Goal: Information Seeking & Learning: Learn about a topic

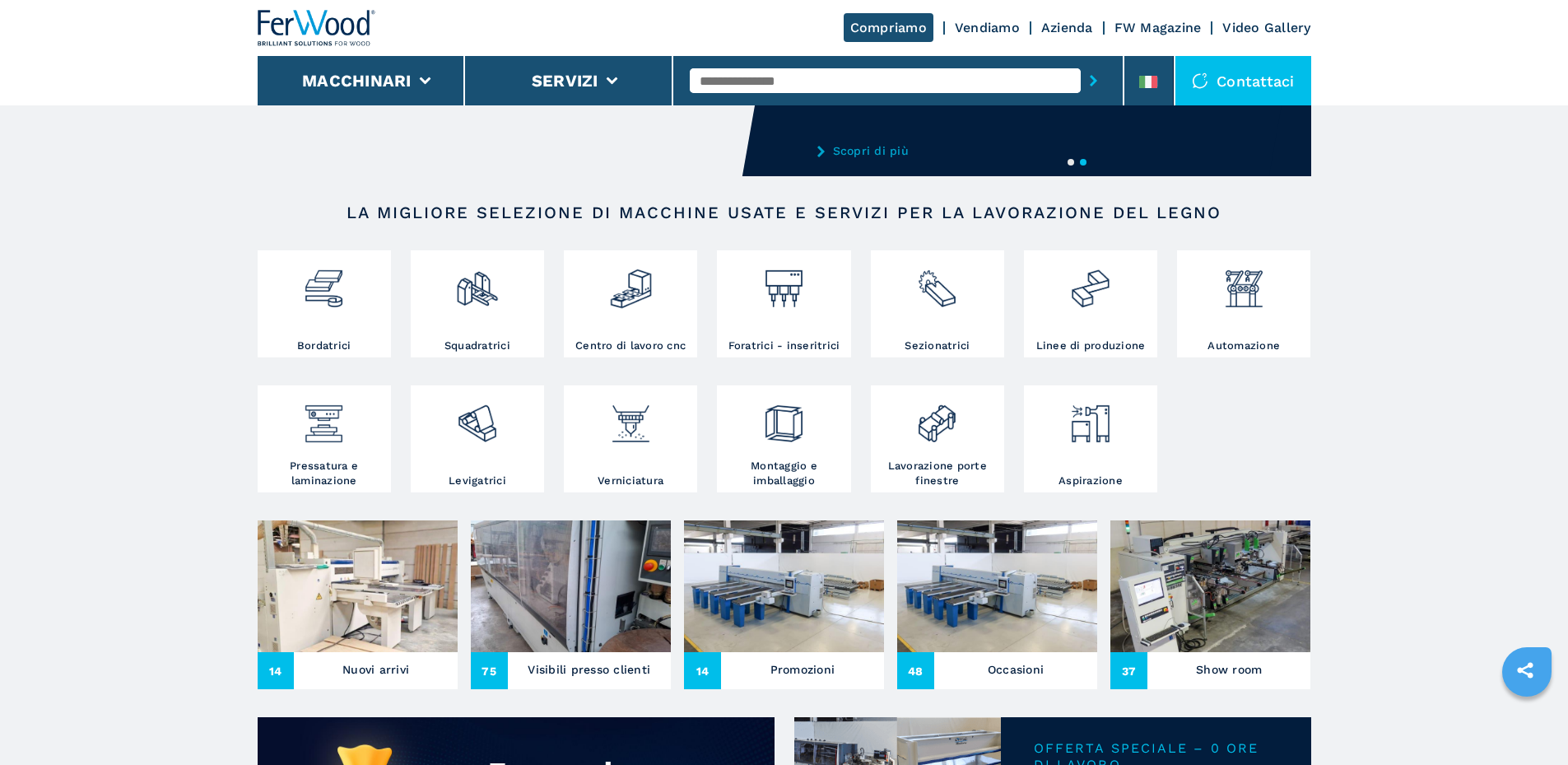
scroll to position [165, 0]
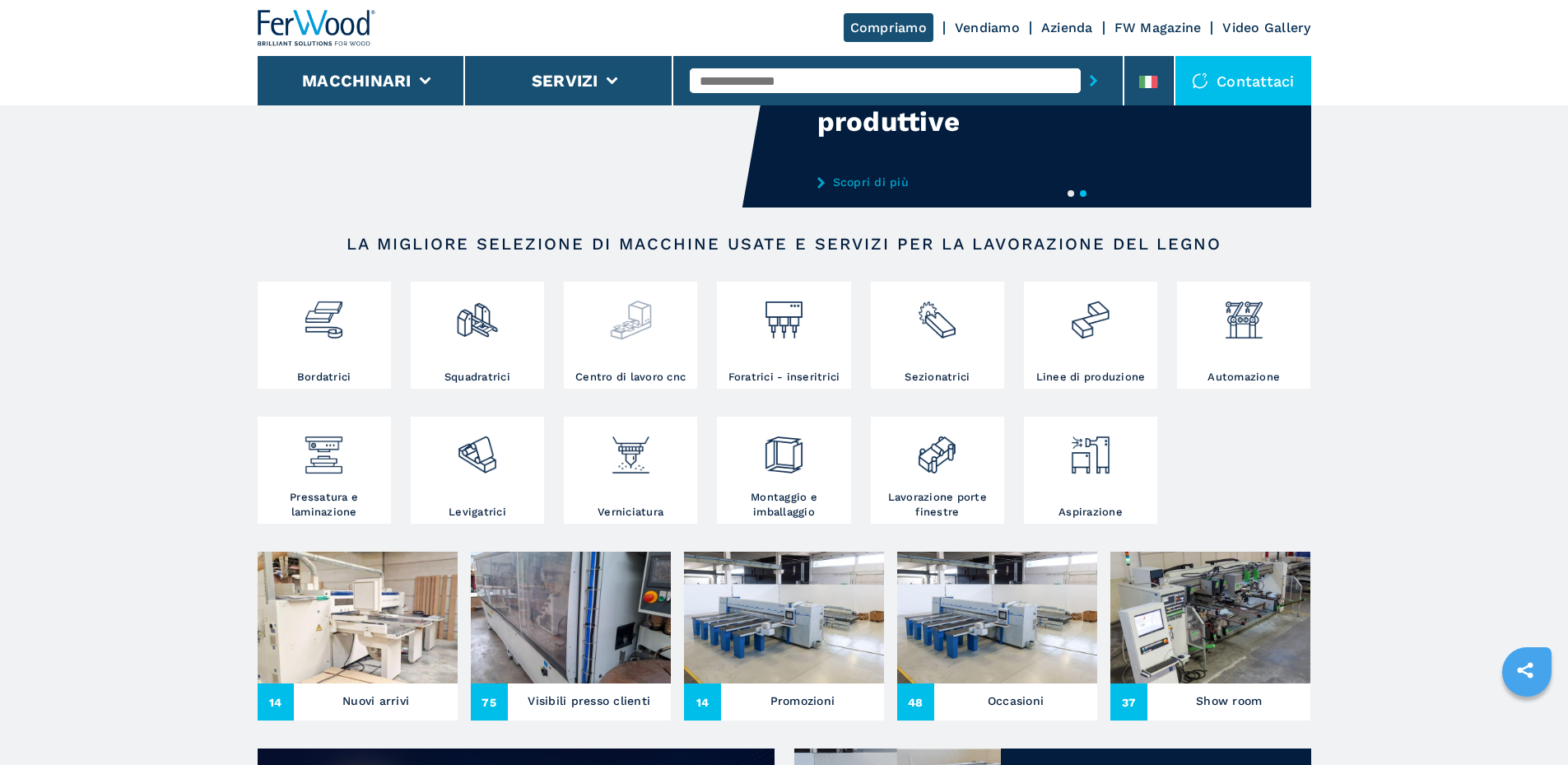
click at [596, 349] on div at bounding box center [630, 328] width 125 height 84
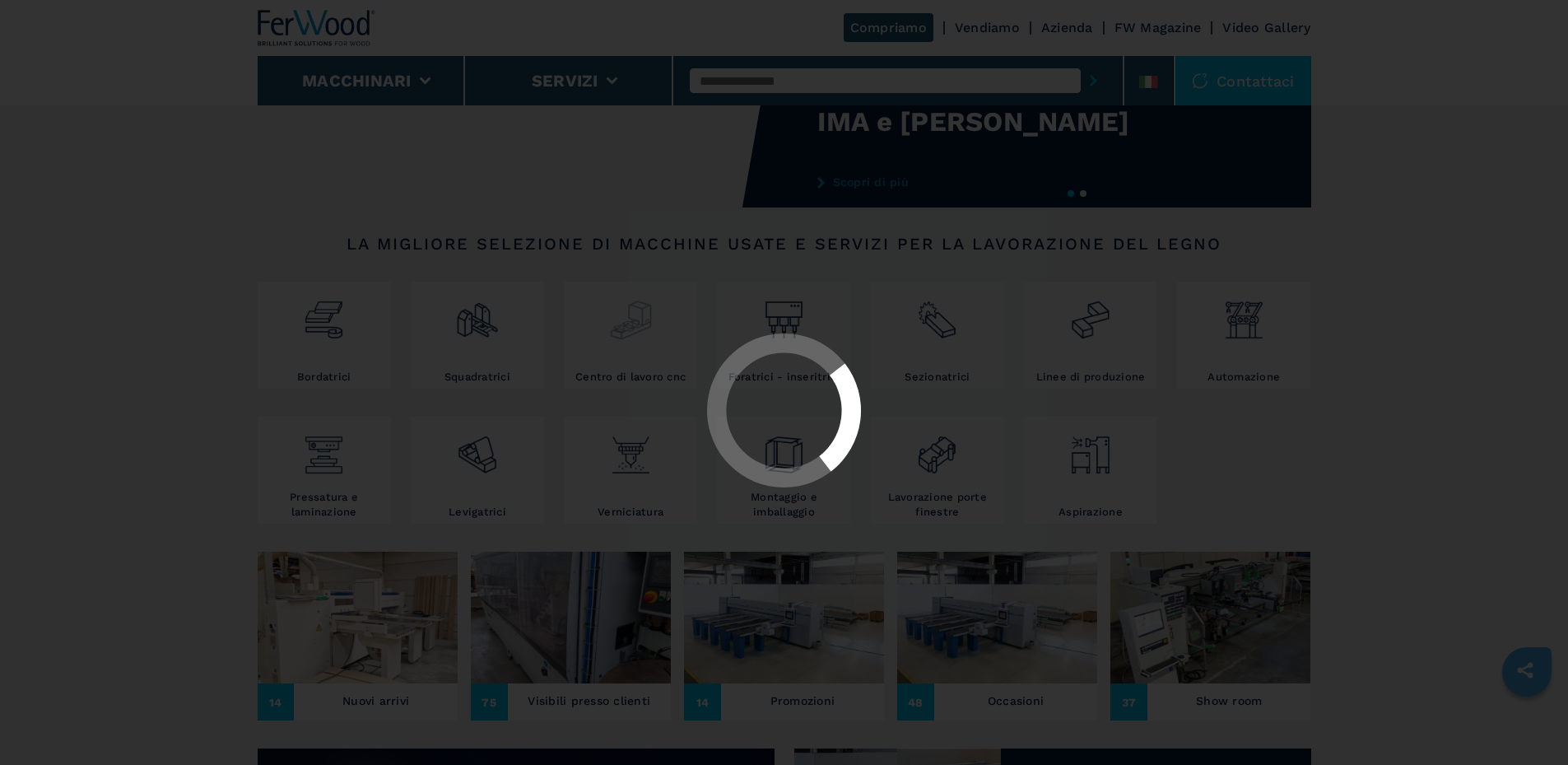
select select "**********"
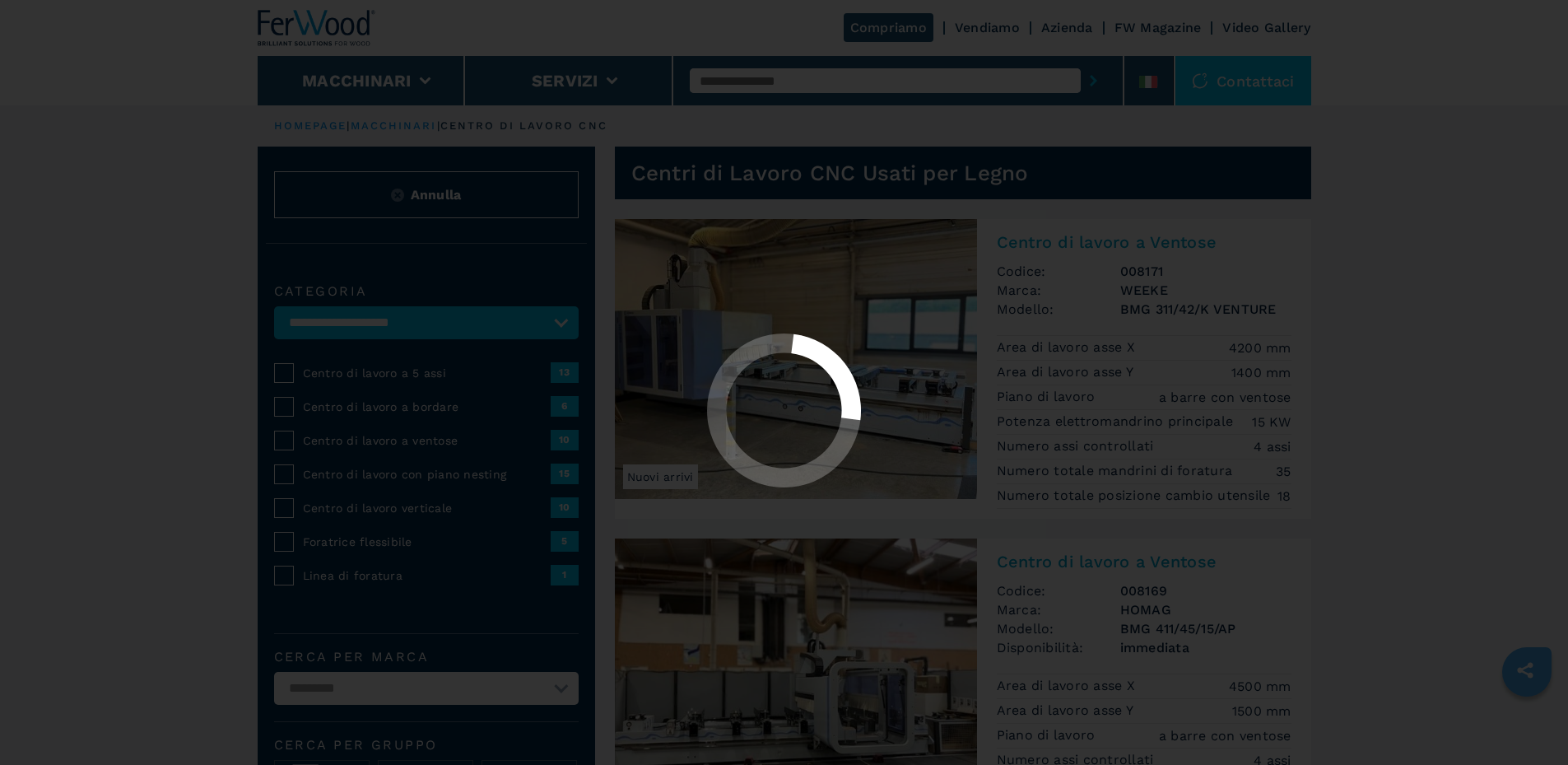
select select "**********"
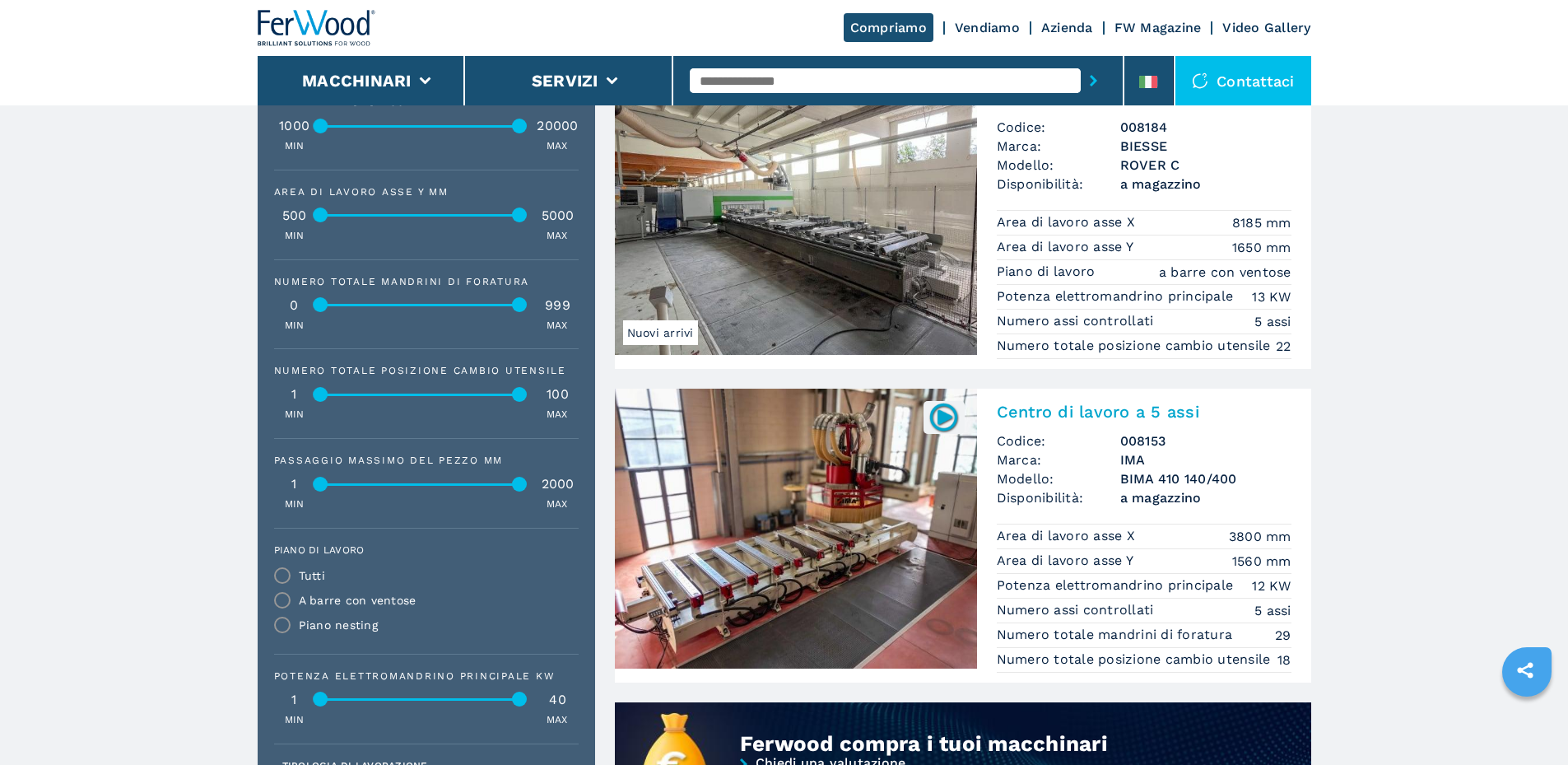
scroll to position [824, 0]
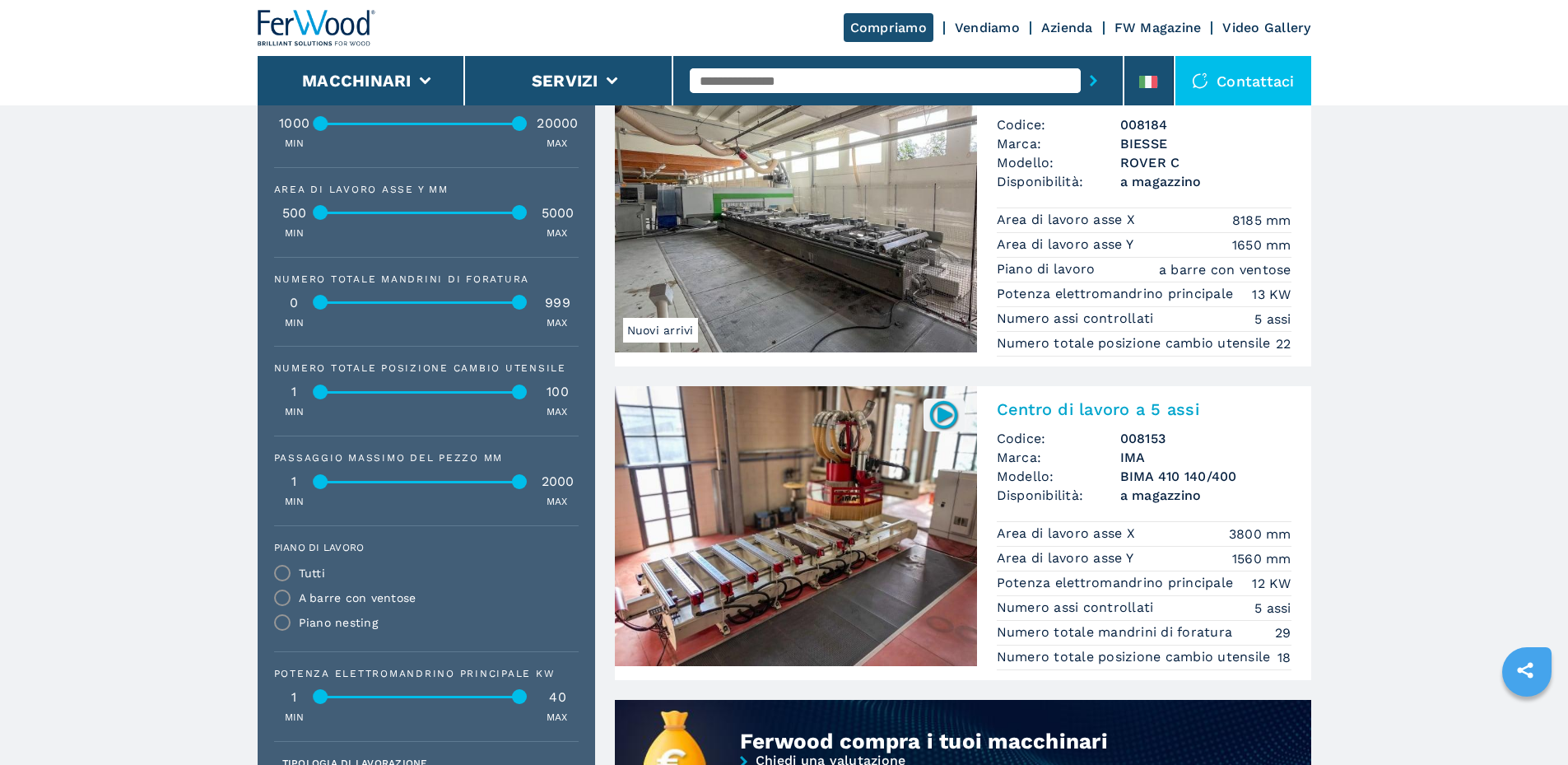
click at [930, 431] on img at bounding box center [943, 415] width 32 height 32
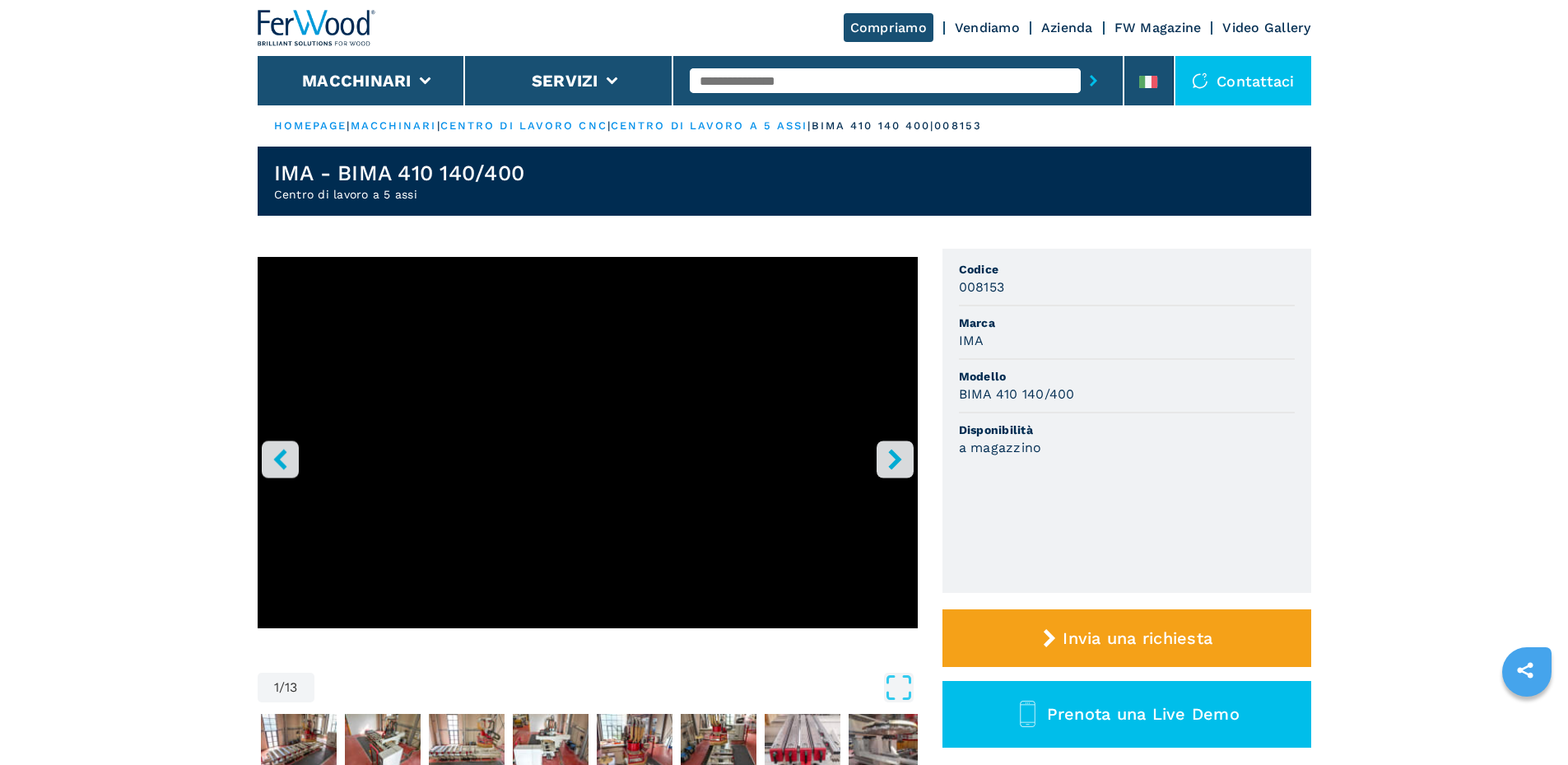
click at [890, 477] on button "right-button" at bounding box center [894, 458] width 37 height 37
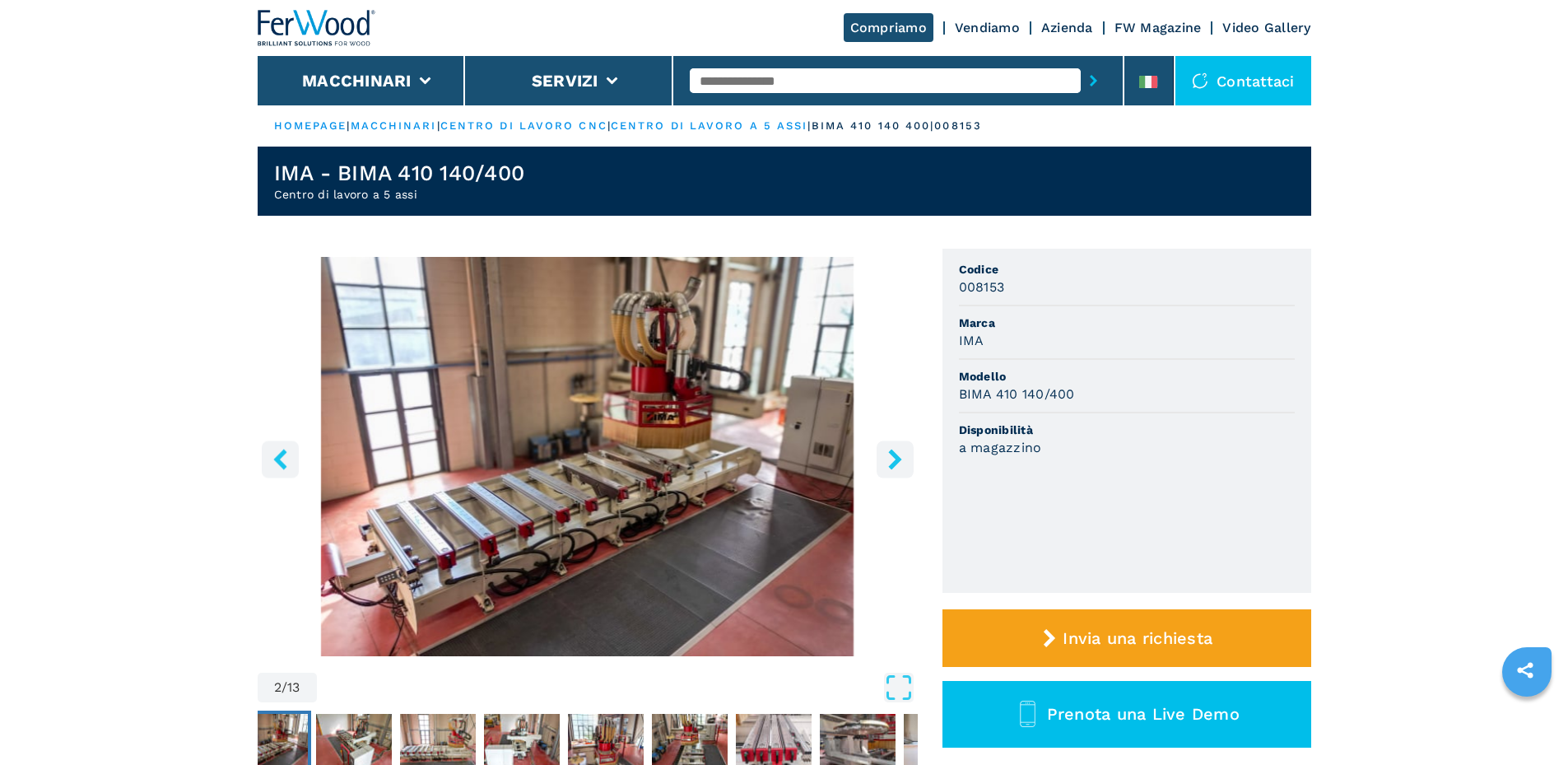
click at [897, 470] on icon "right-button" at bounding box center [895, 459] width 21 height 21
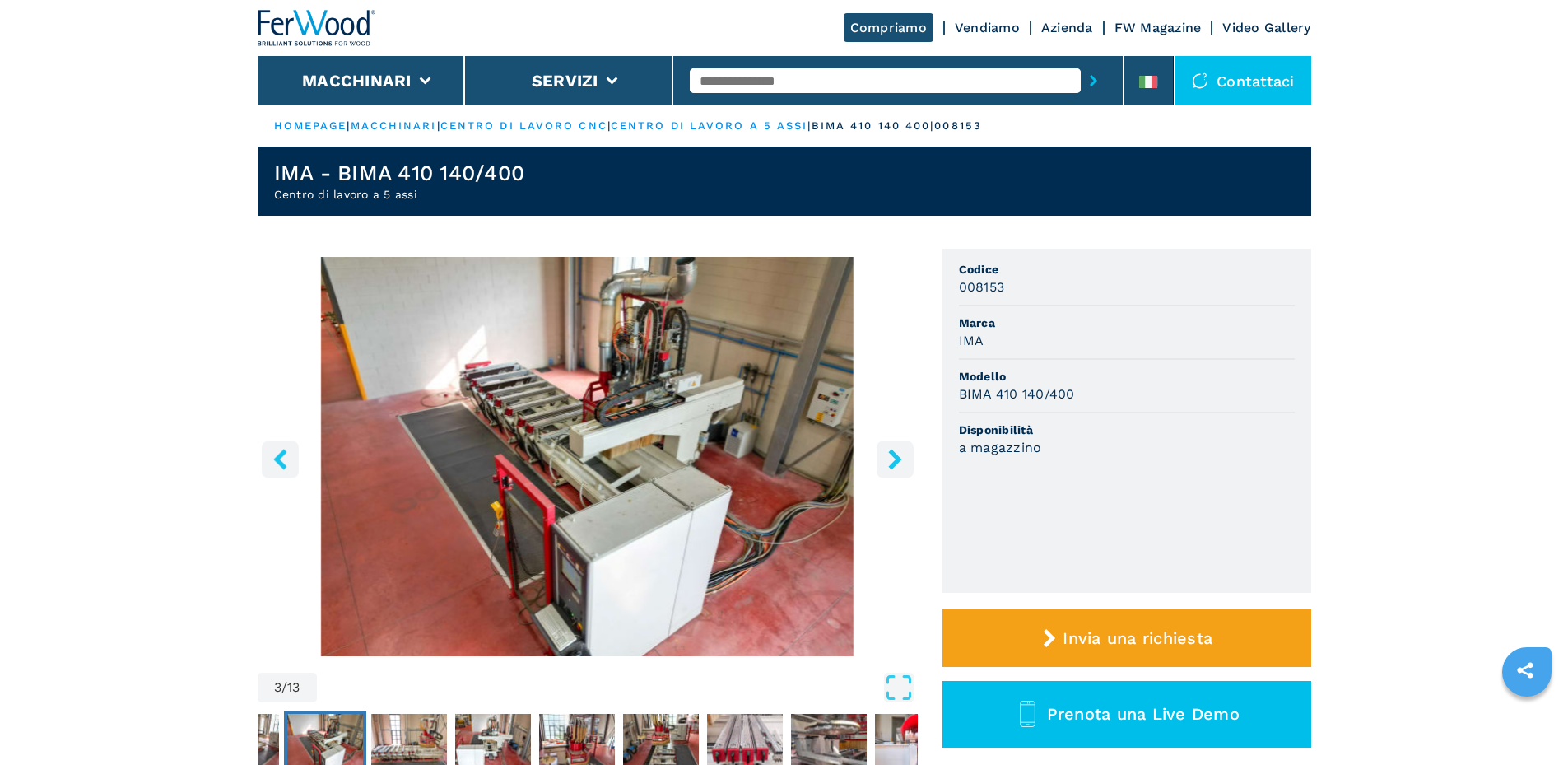
click at [896, 469] on icon "right-button" at bounding box center [895, 459] width 21 height 21
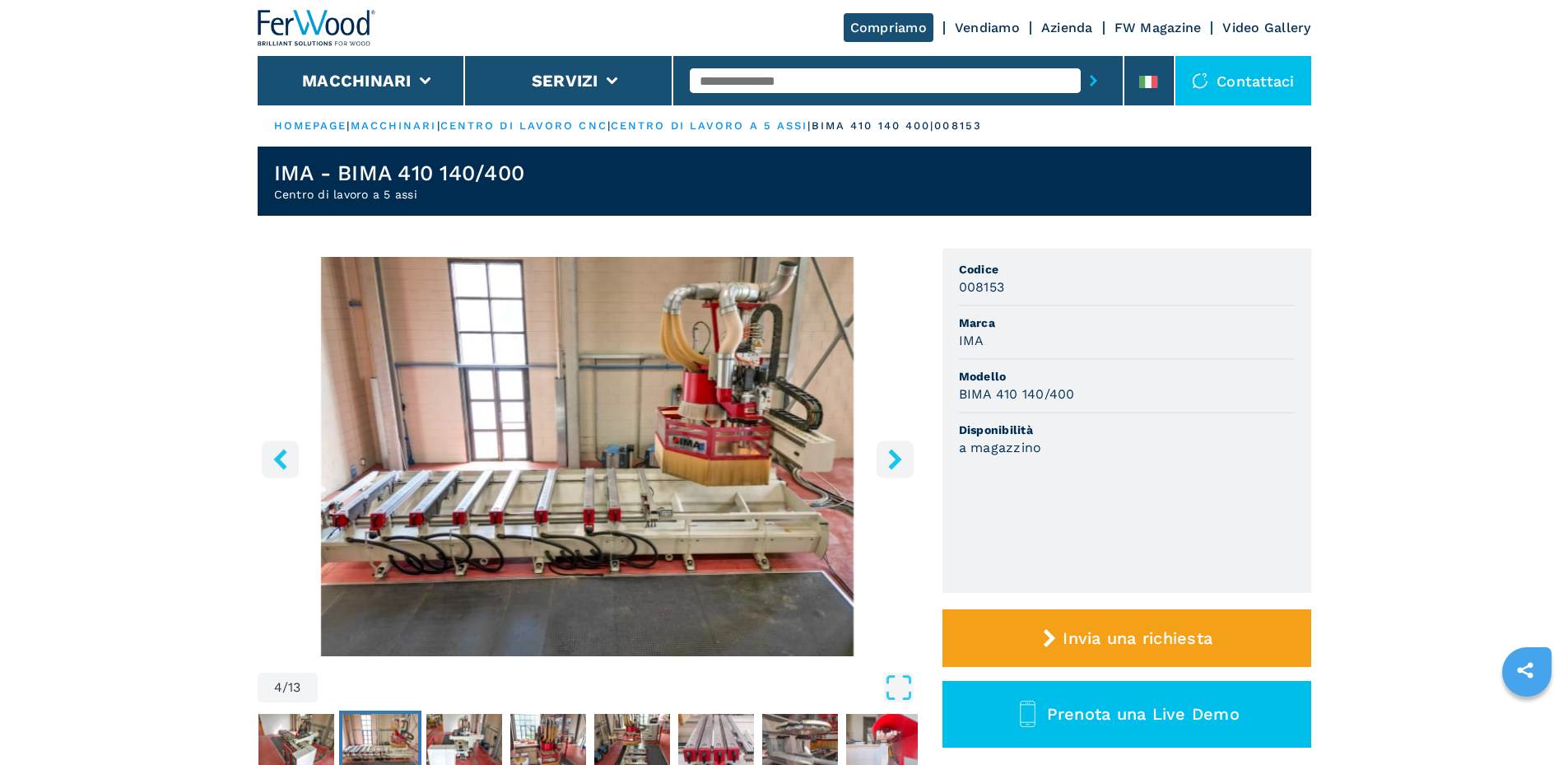
click at [896, 469] on icon "right-button" at bounding box center [895, 459] width 21 height 21
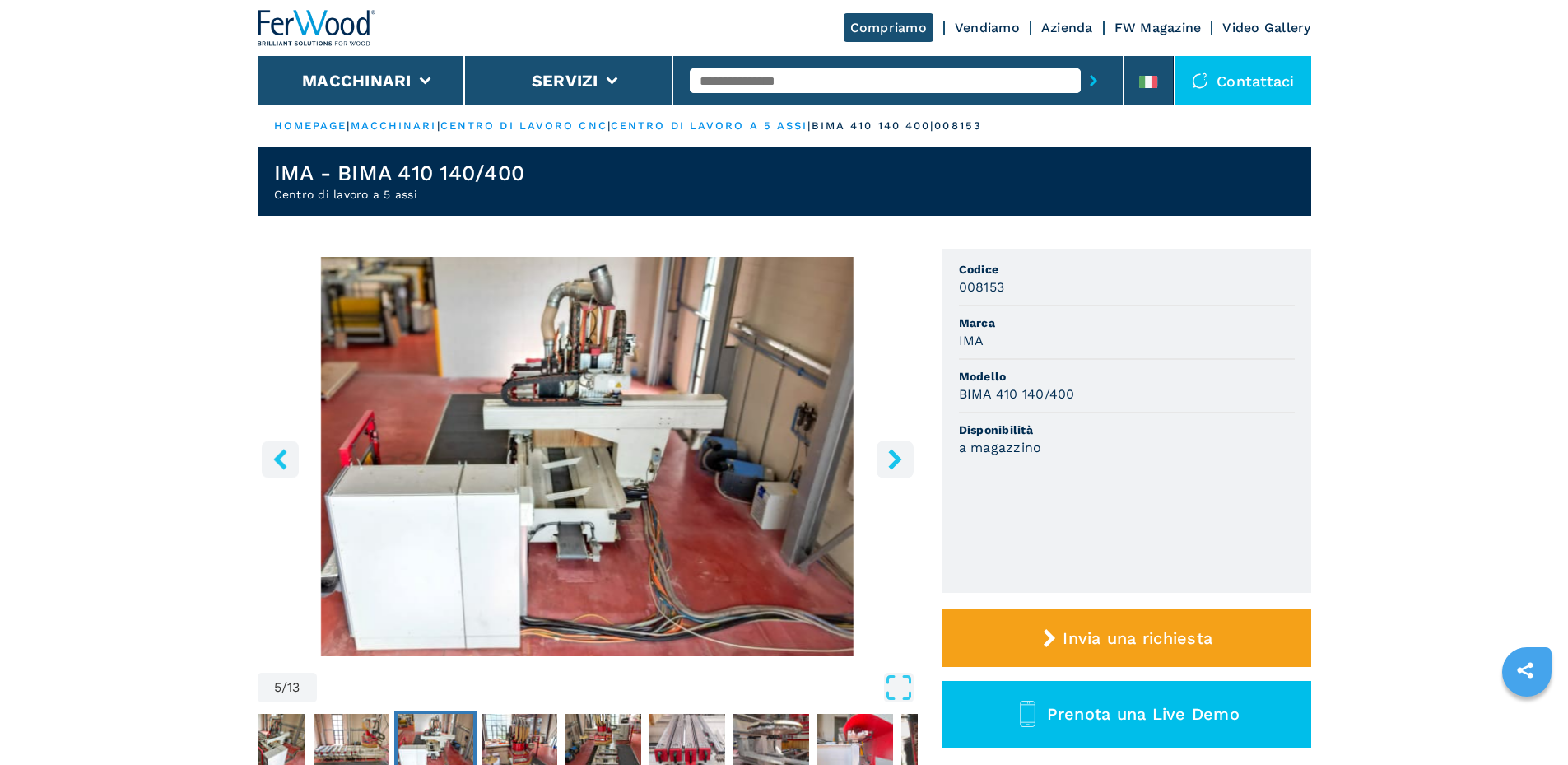
click at [896, 469] on icon "right-button" at bounding box center [895, 459] width 21 height 21
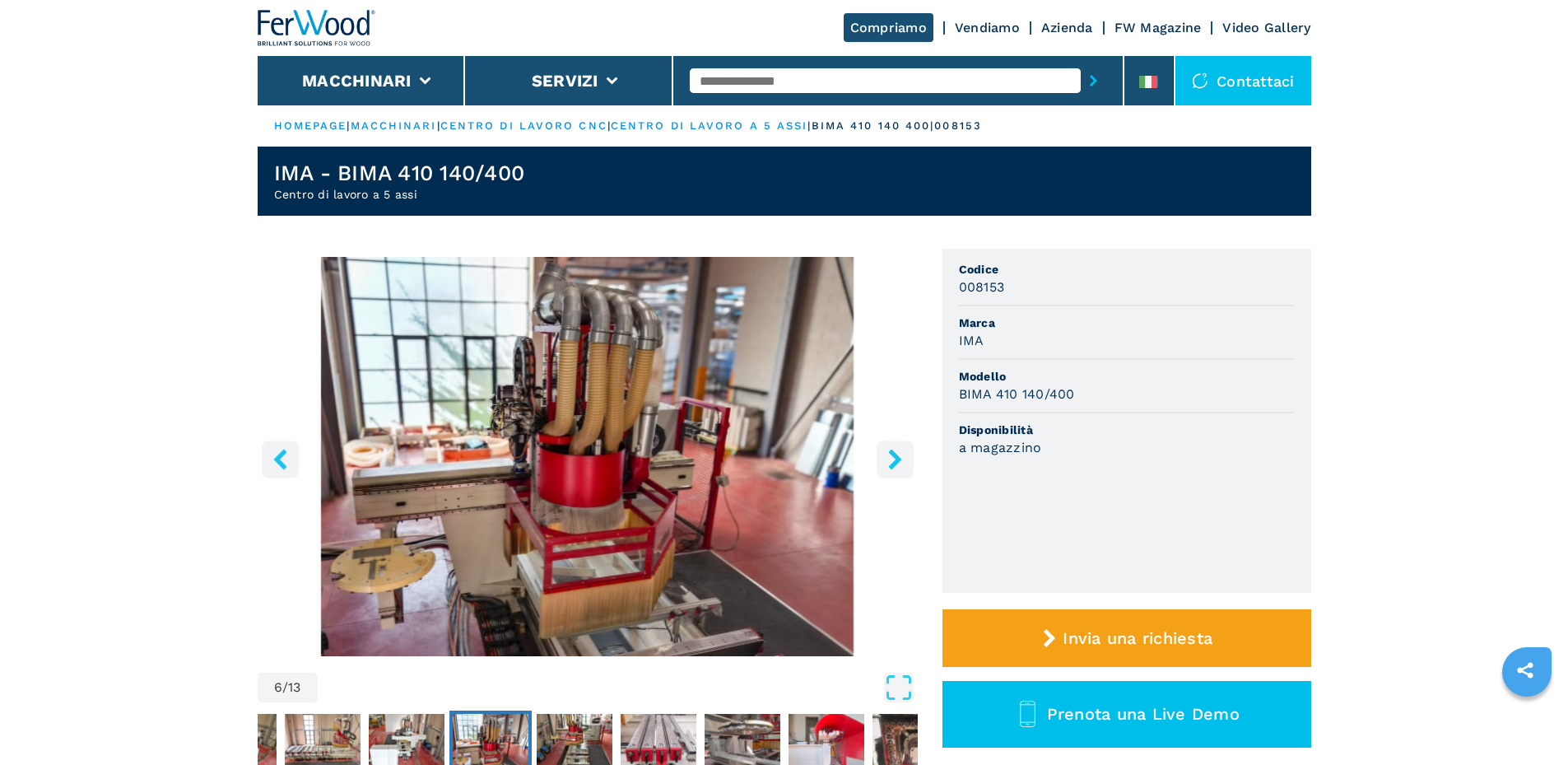
click at [896, 469] on icon "right-button" at bounding box center [895, 459] width 21 height 21
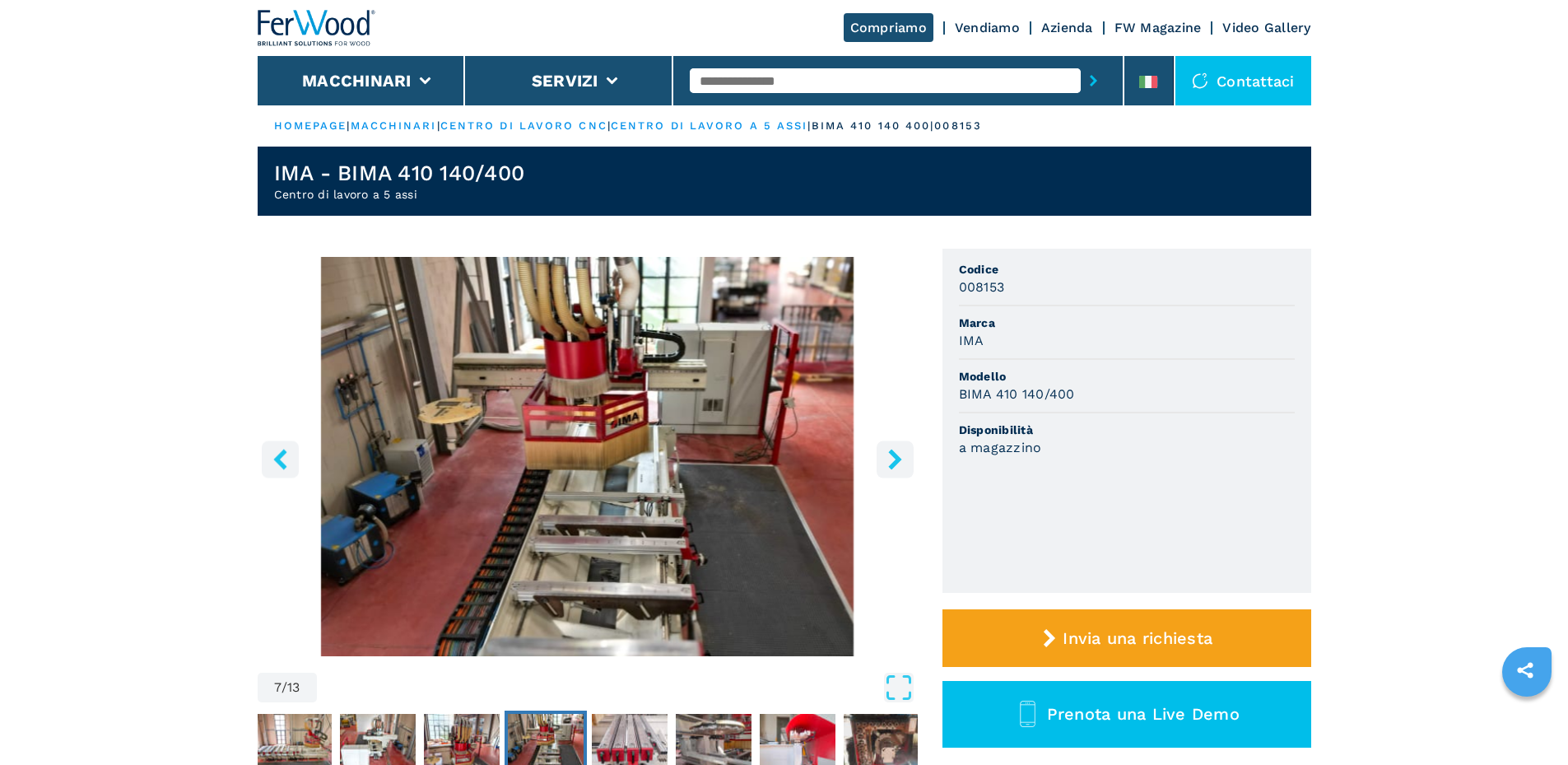
click at [896, 469] on icon "right-button" at bounding box center [895, 459] width 21 height 21
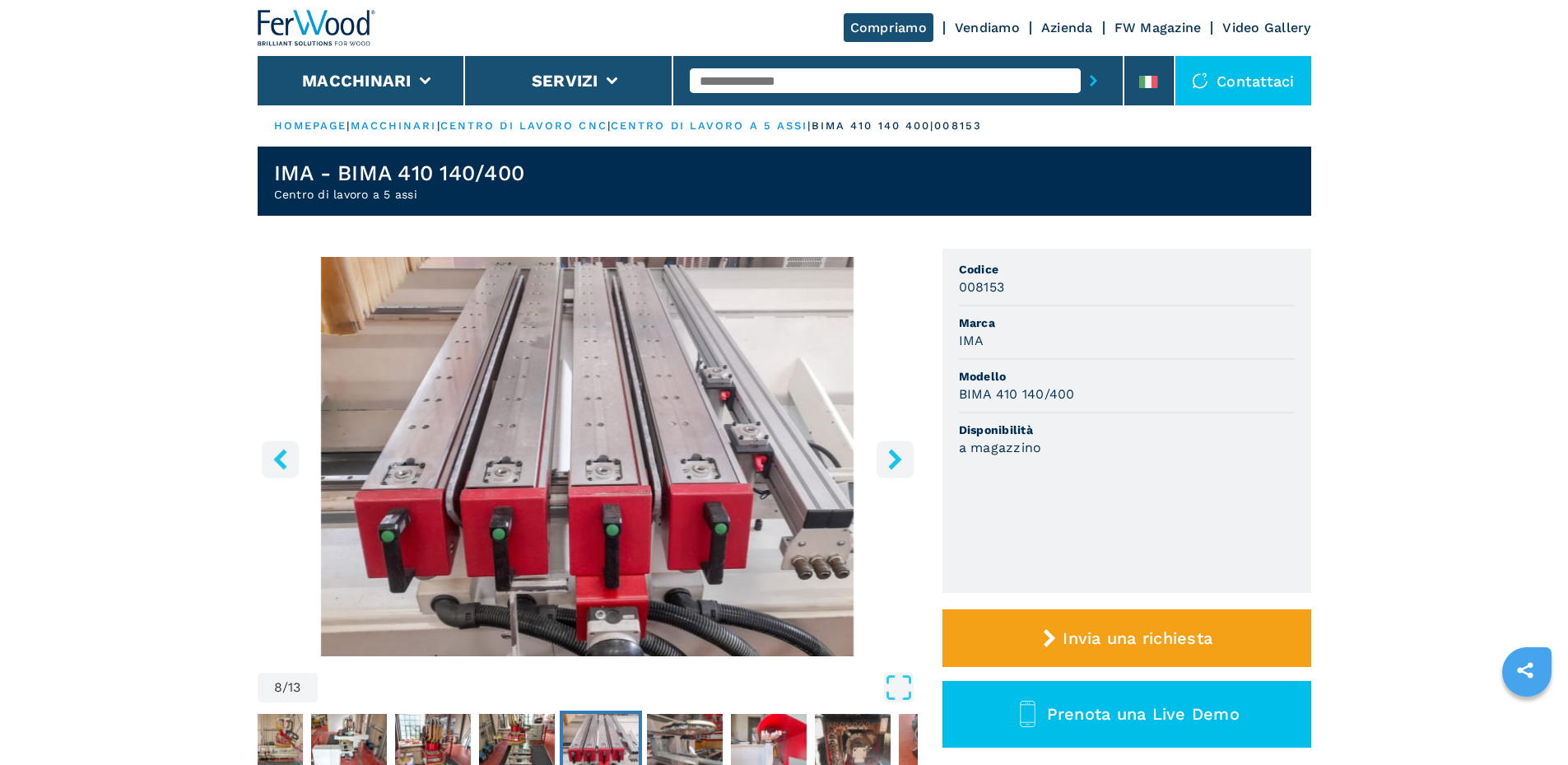
click at [896, 469] on icon "right-button" at bounding box center [895, 459] width 21 height 21
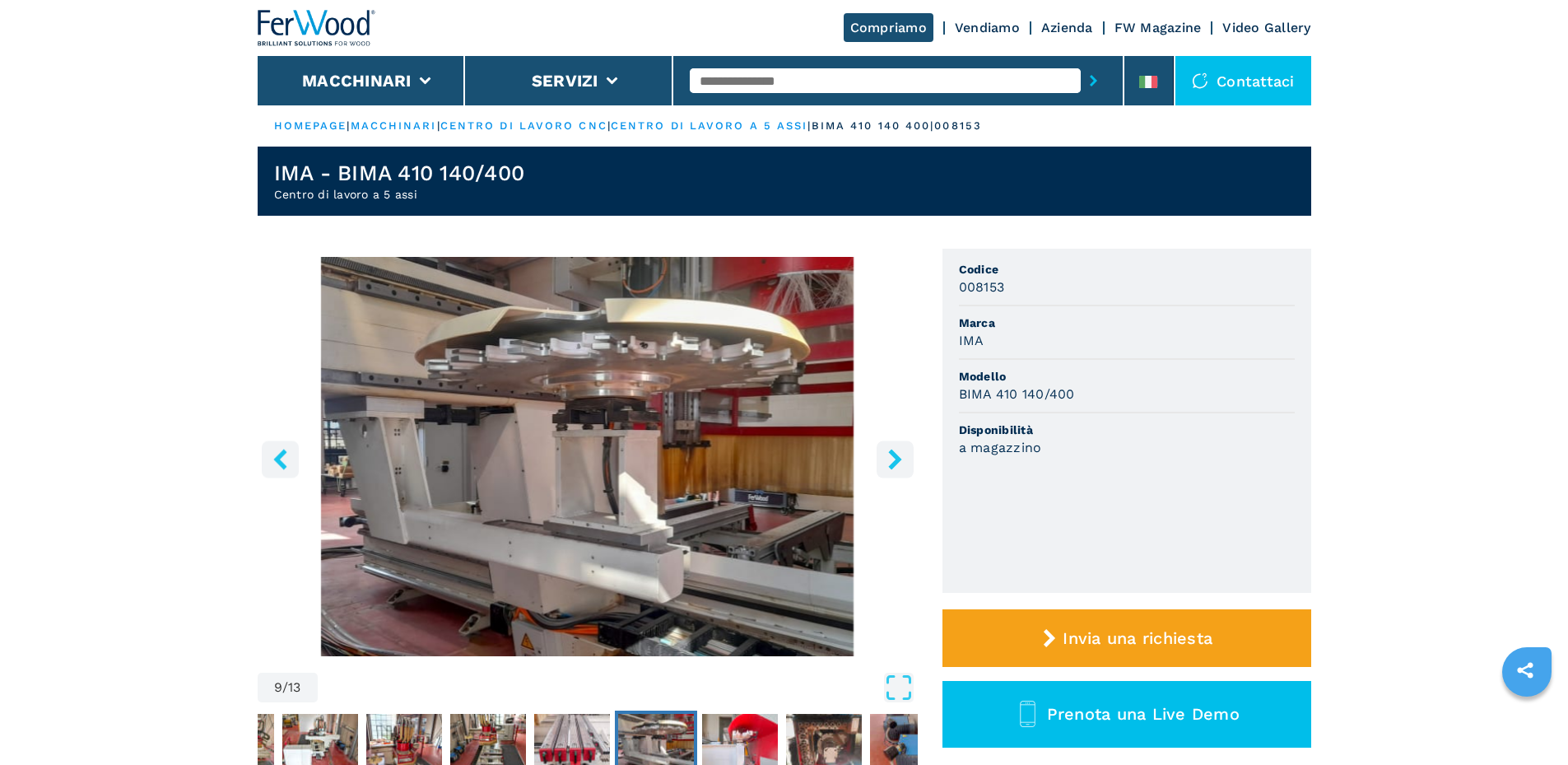
click at [274, 466] on icon "left-button" at bounding box center [280, 459] width 21 height 21
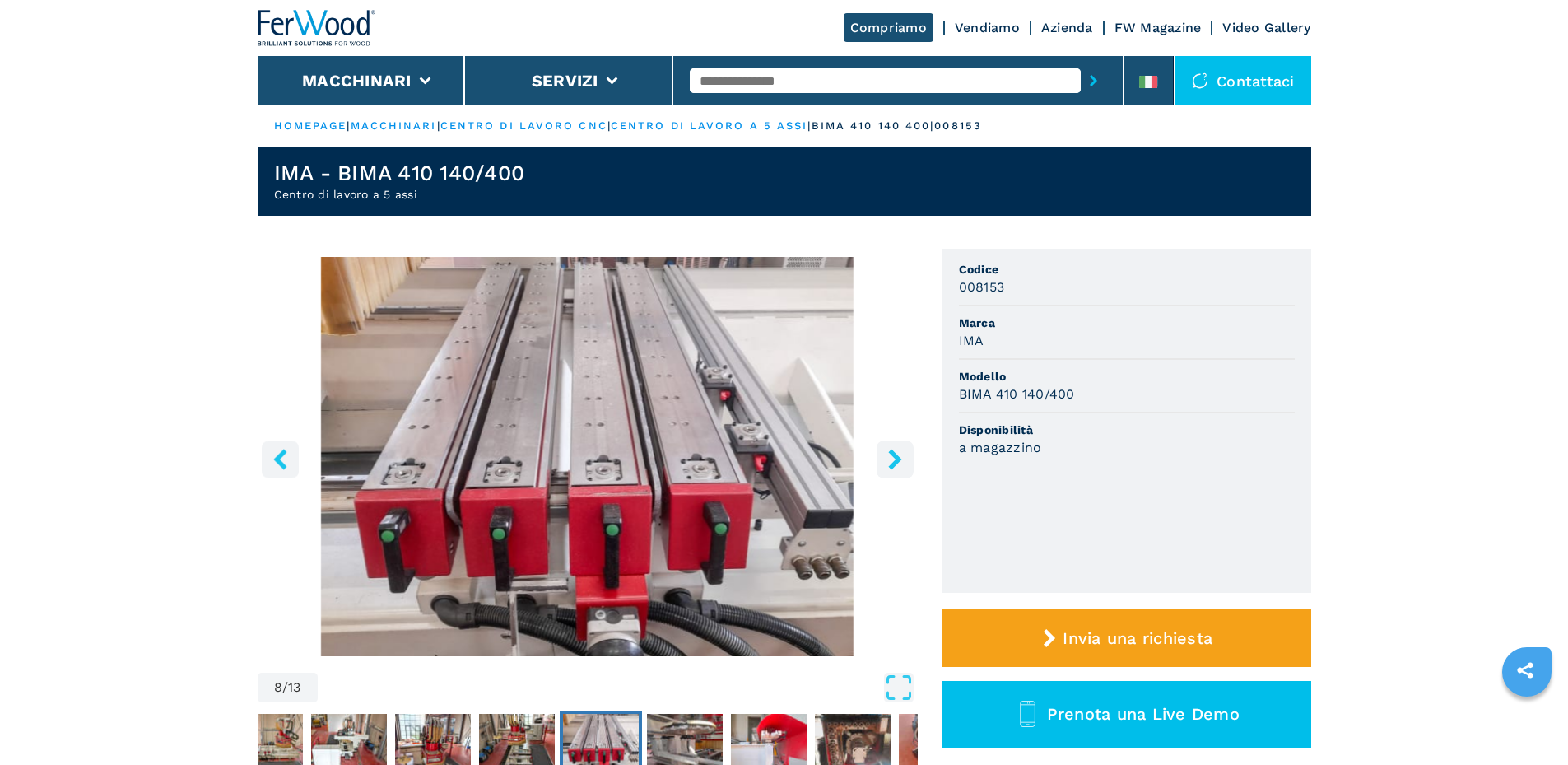
click at [887, 470] on icon "right-button" at bounding box center [895, 459] width 21 height 21
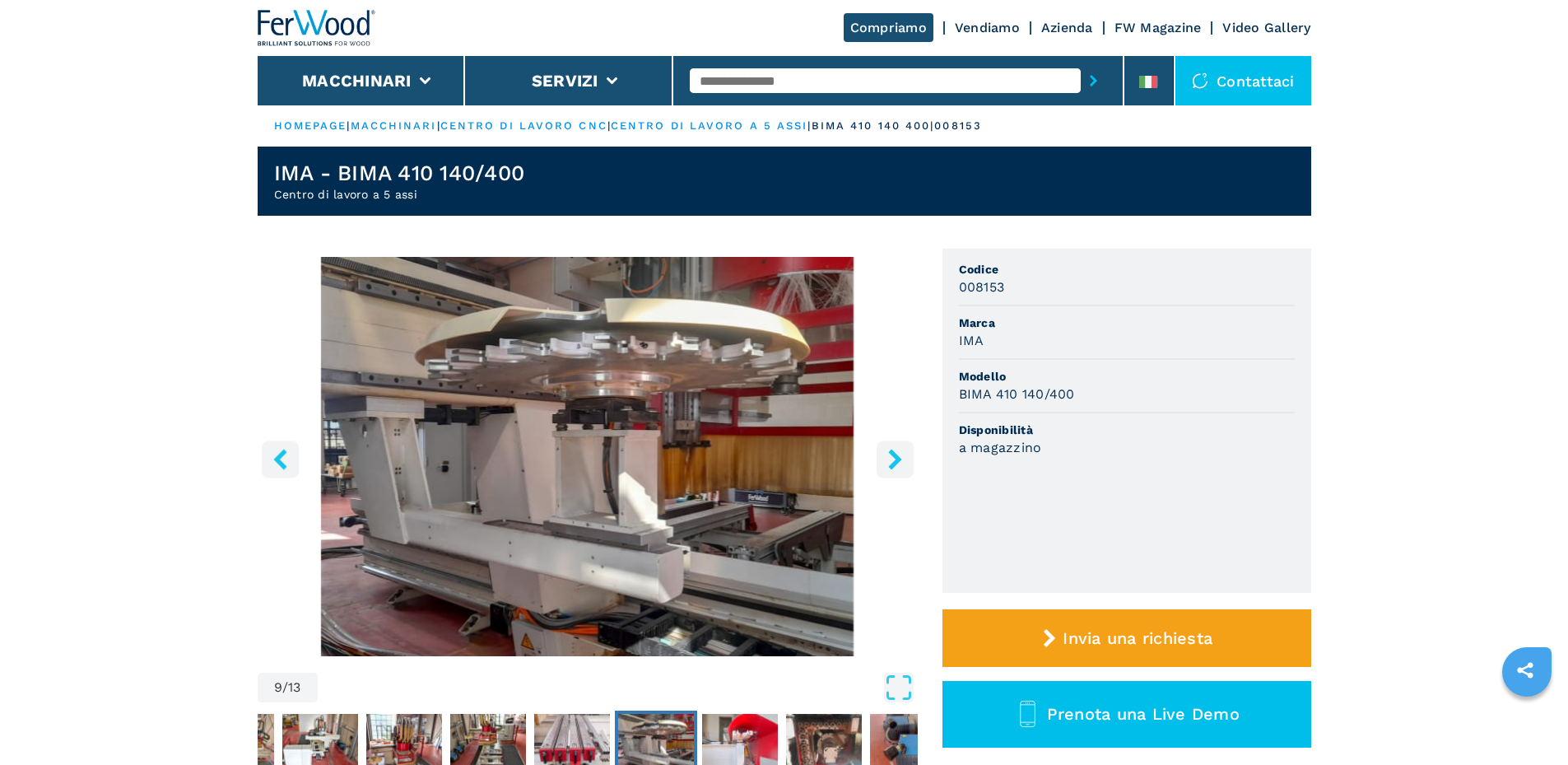
click at [887, 470] on icon "right-button" at bounding box center [895, 459] width 21 height 21
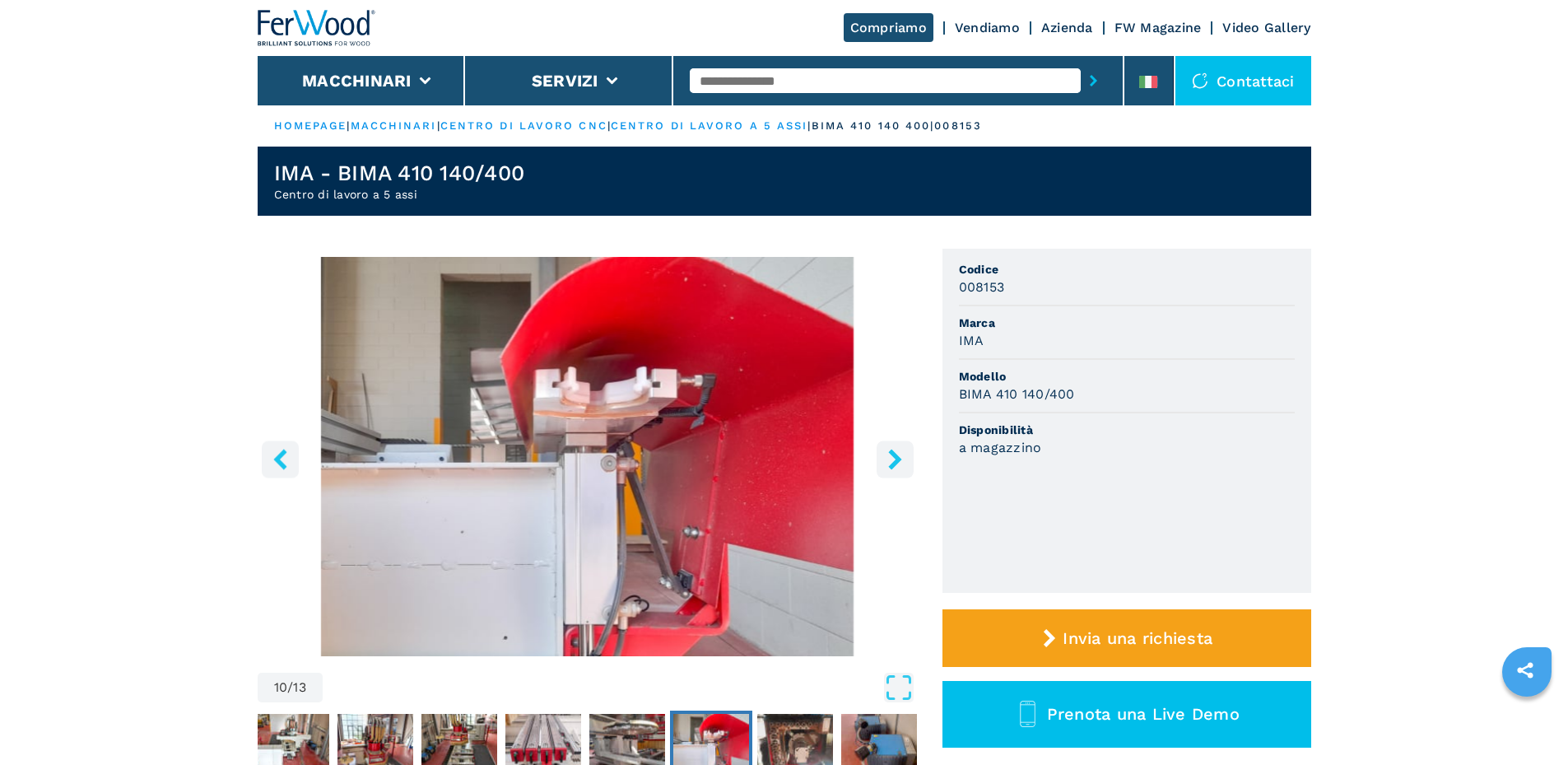
click at [878, 466] on button "right-button" at bounding box center [894, 458] width 37 height 37
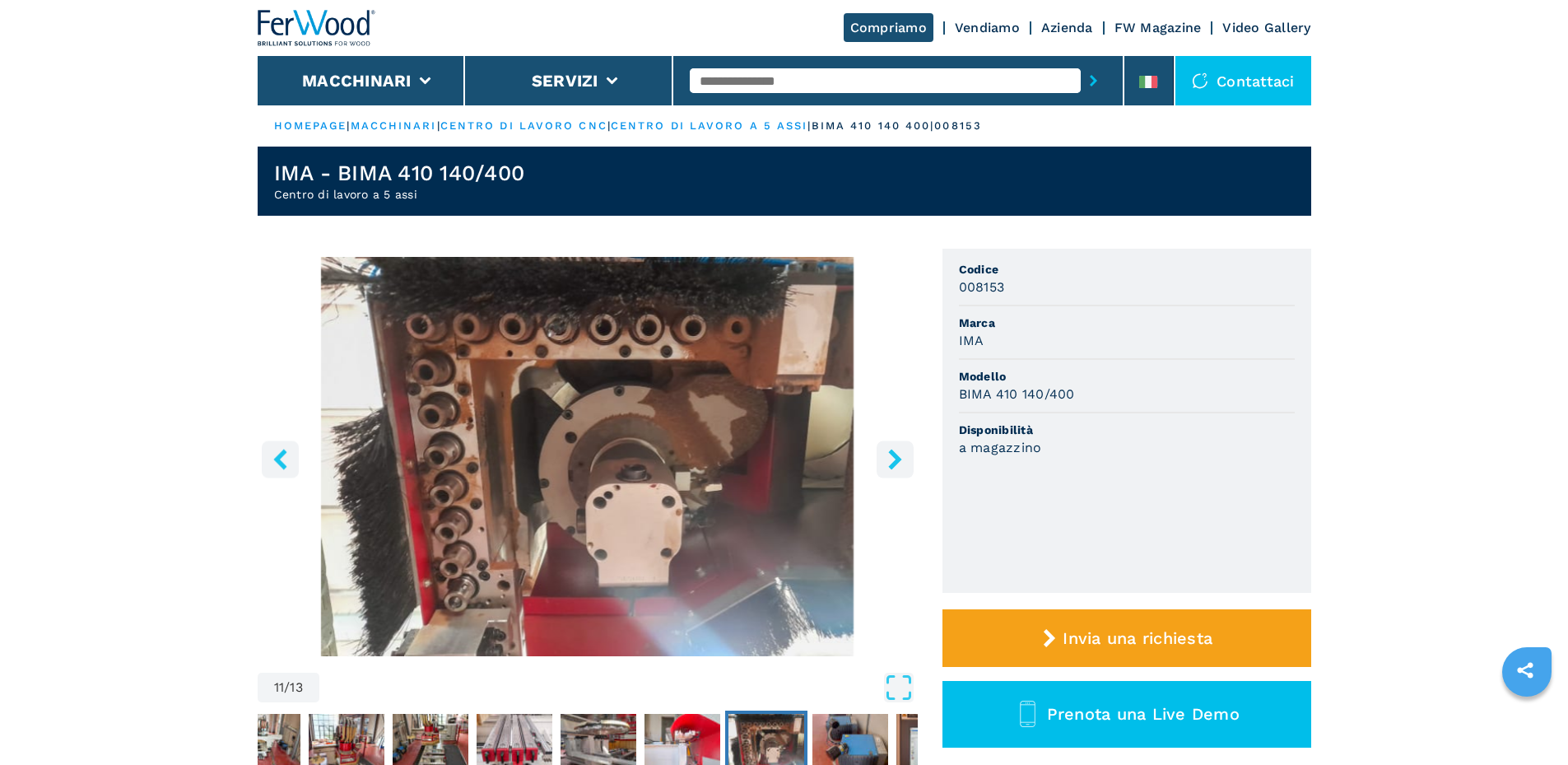
click at [901, 470] on icon "right-button" at bounding box center [895, 459] width 21 height 21
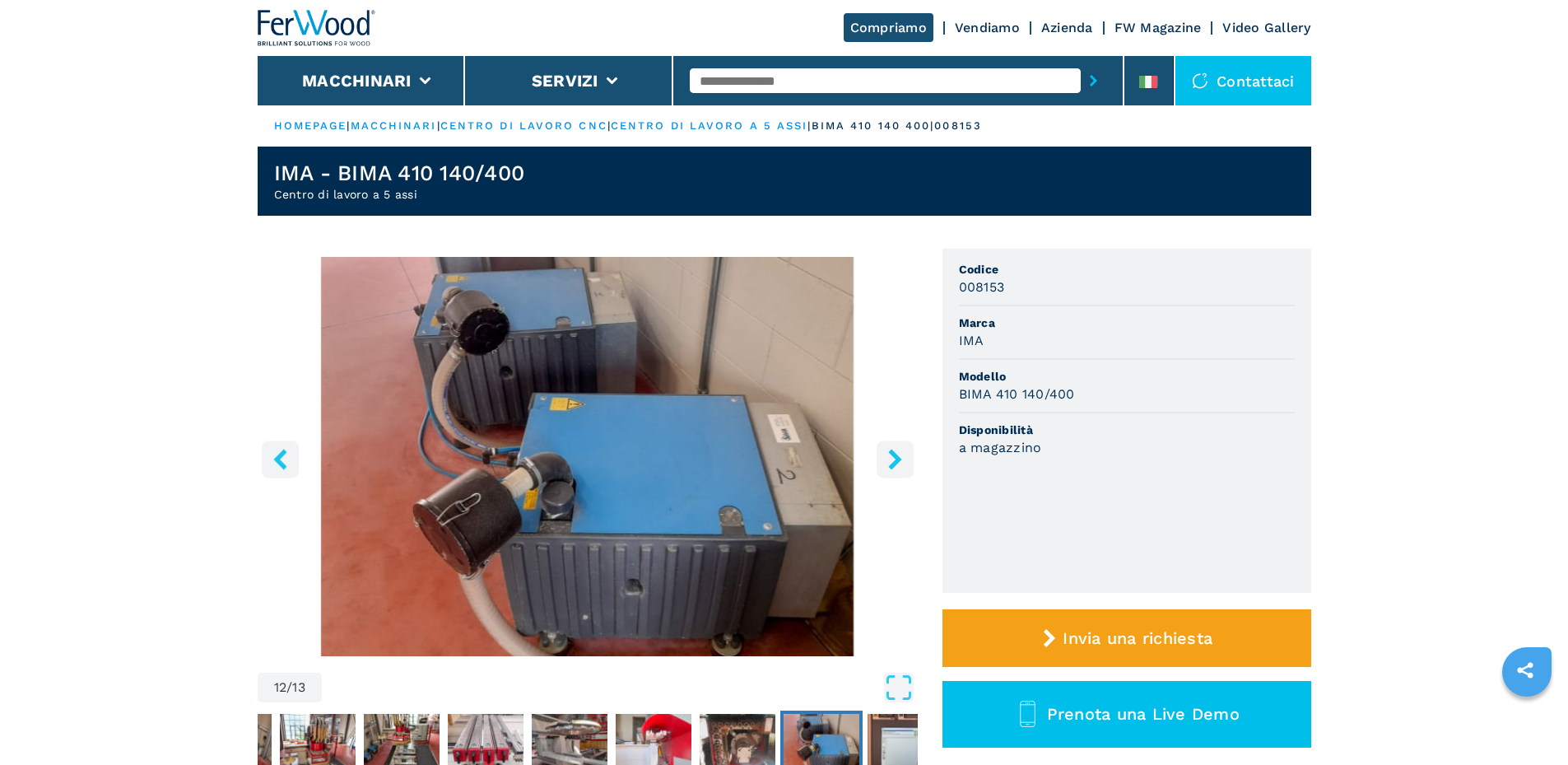
click at [901, 470] on icon "right-button" at bounding box center [895, 459] width 21 height 21
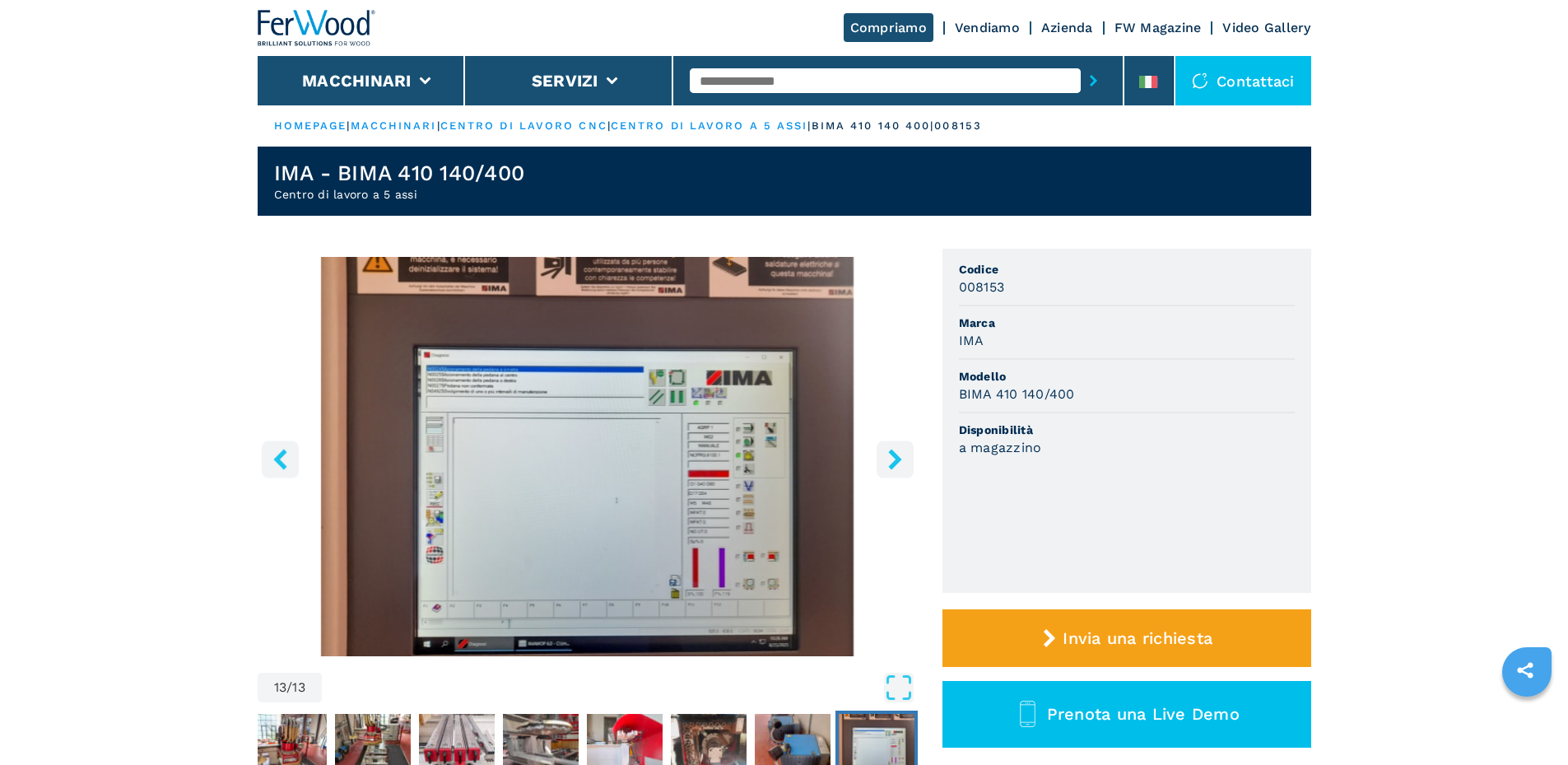
click at [510, 563] on img "Go to Slide 13" at bounding box center [587, 456] width 660 height 400
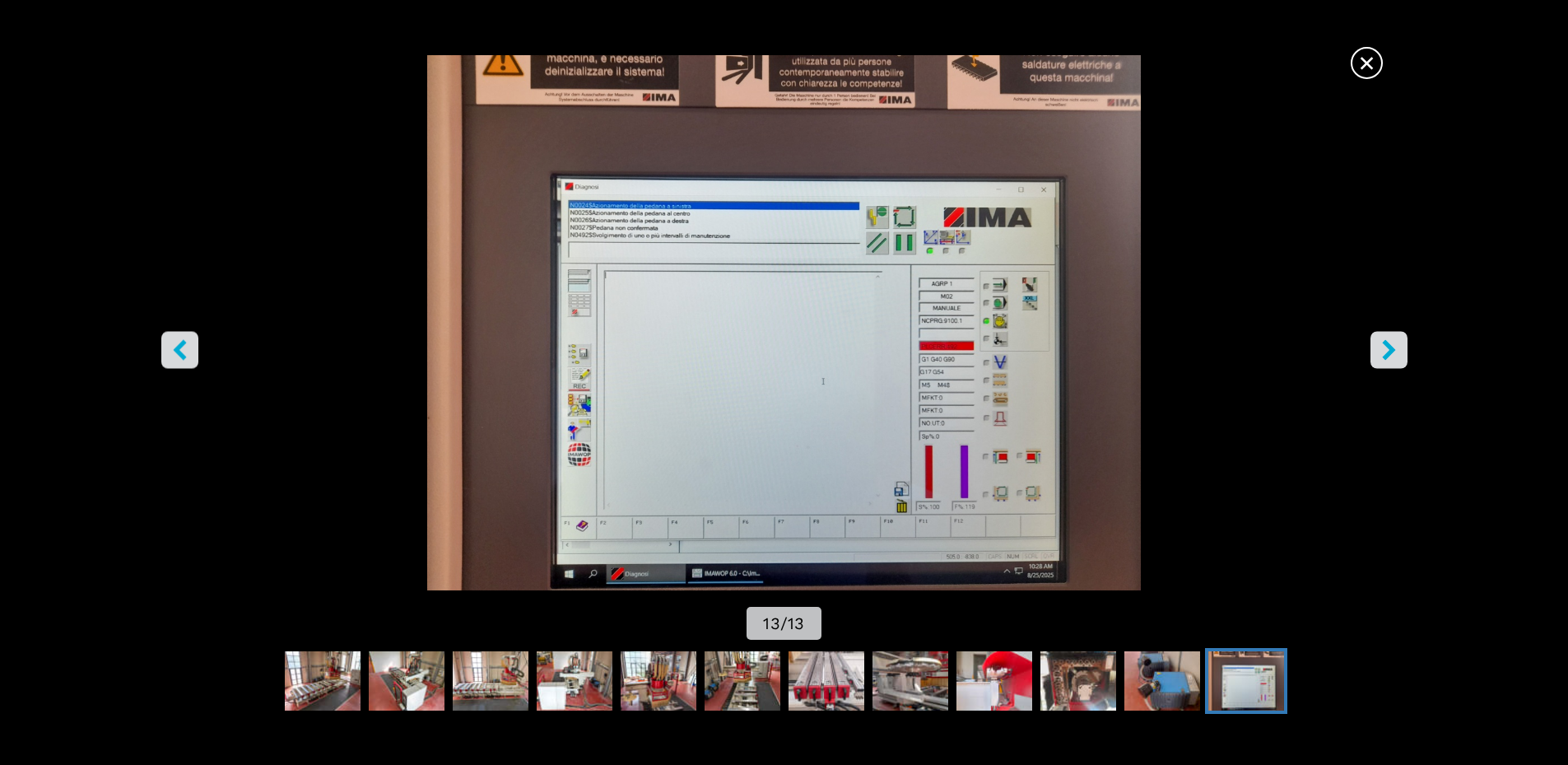
click at [1379, 349] on icon "right-button" at bounding box center [1389, 349] width 21 height 21
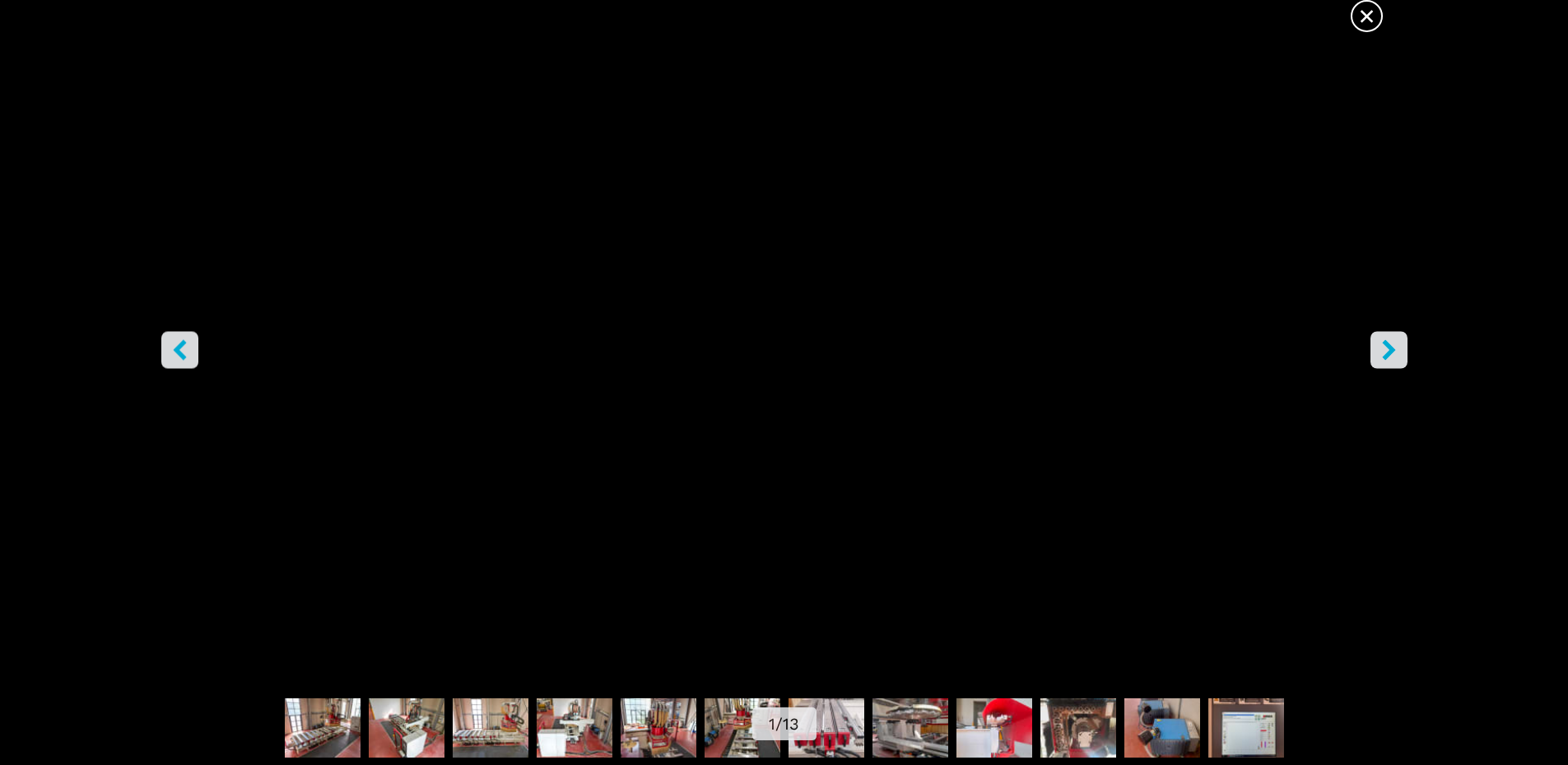
click at [1380, 349] on icon "right-button" at bounding box center [1389, 349] width 21 height 21
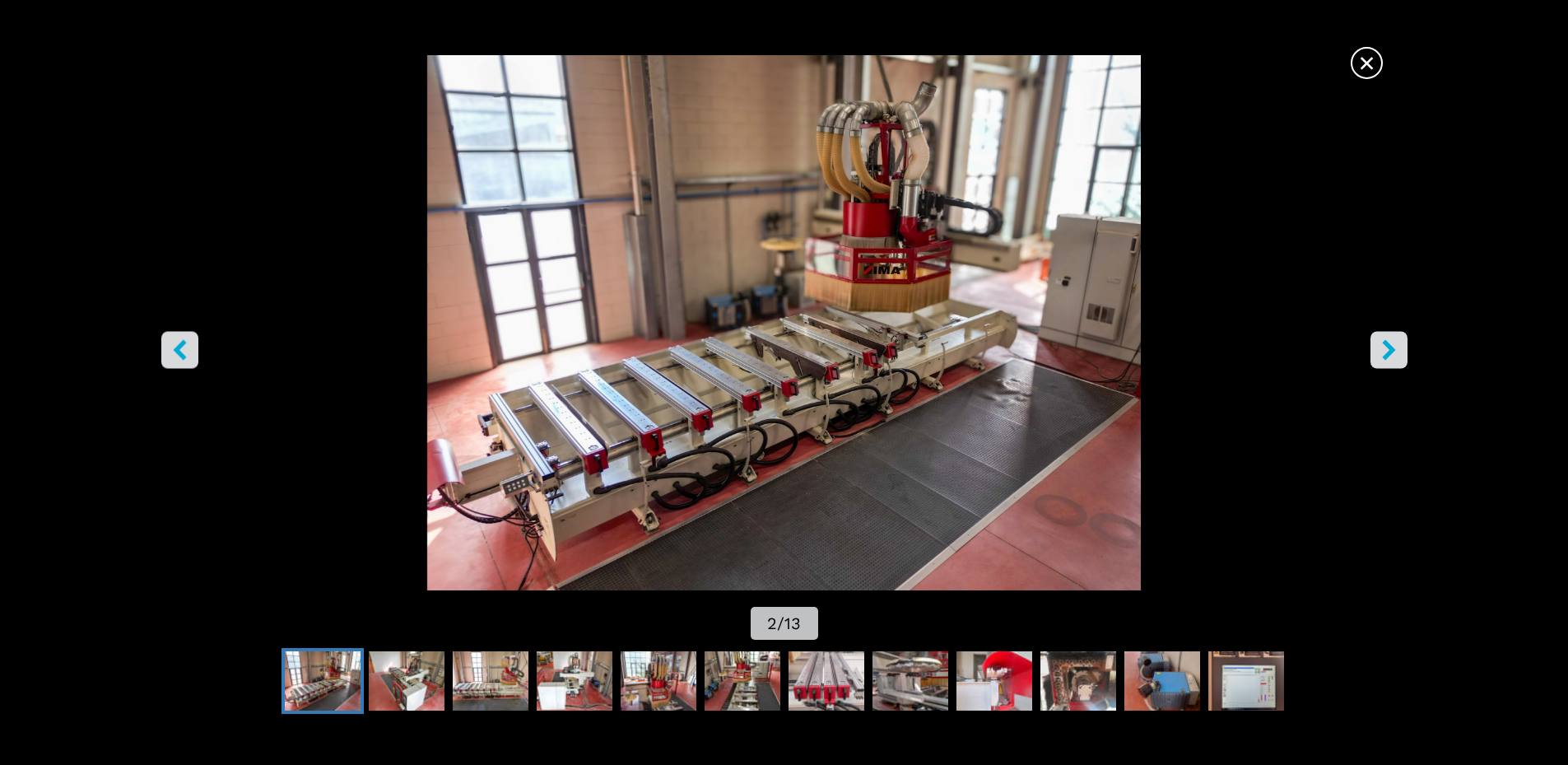
drag, startPoint x: 1384, startPoint y: 52, endPoint x: 1376, endPoint y: 55, distance: 8.5
click at [1384, 54] on div "×" at bounding box center [784, 63] width 1223 height 32
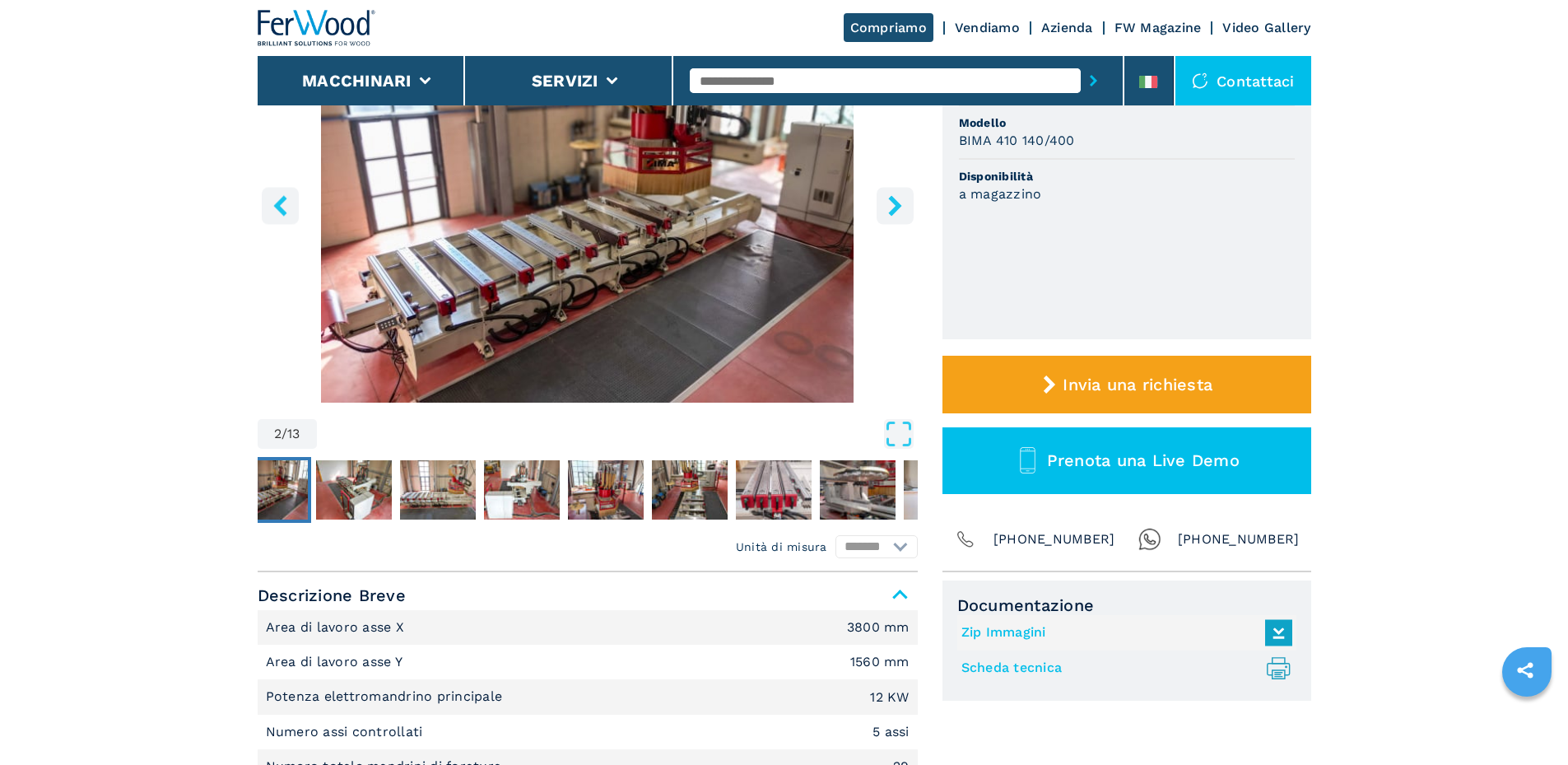
scroll to position [494, 0]
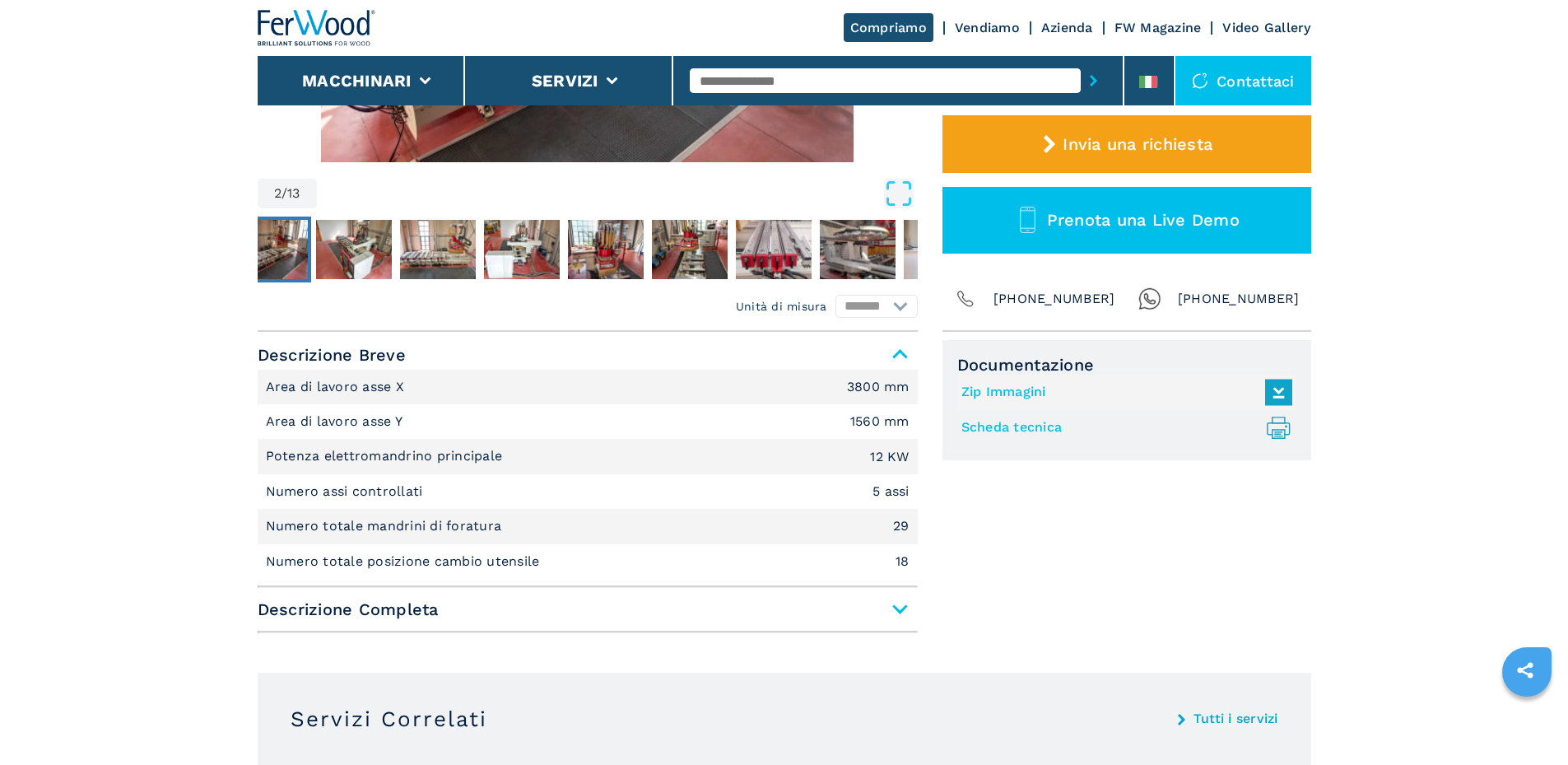
click at [890, 596] on span "Descrizione Completa" at bounding box center [587, 609] width 660 height 29
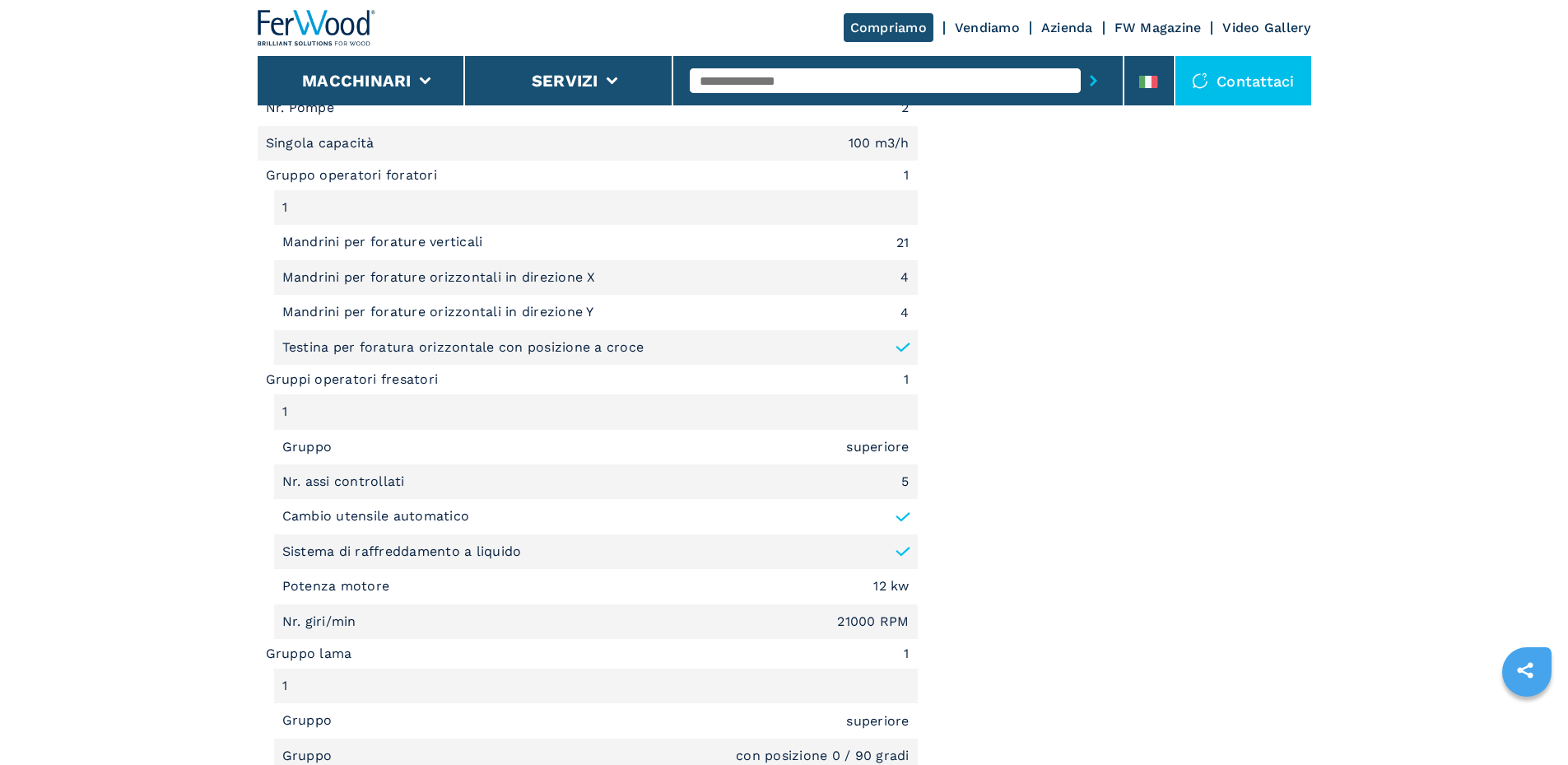
scroll to position [1482, 0]
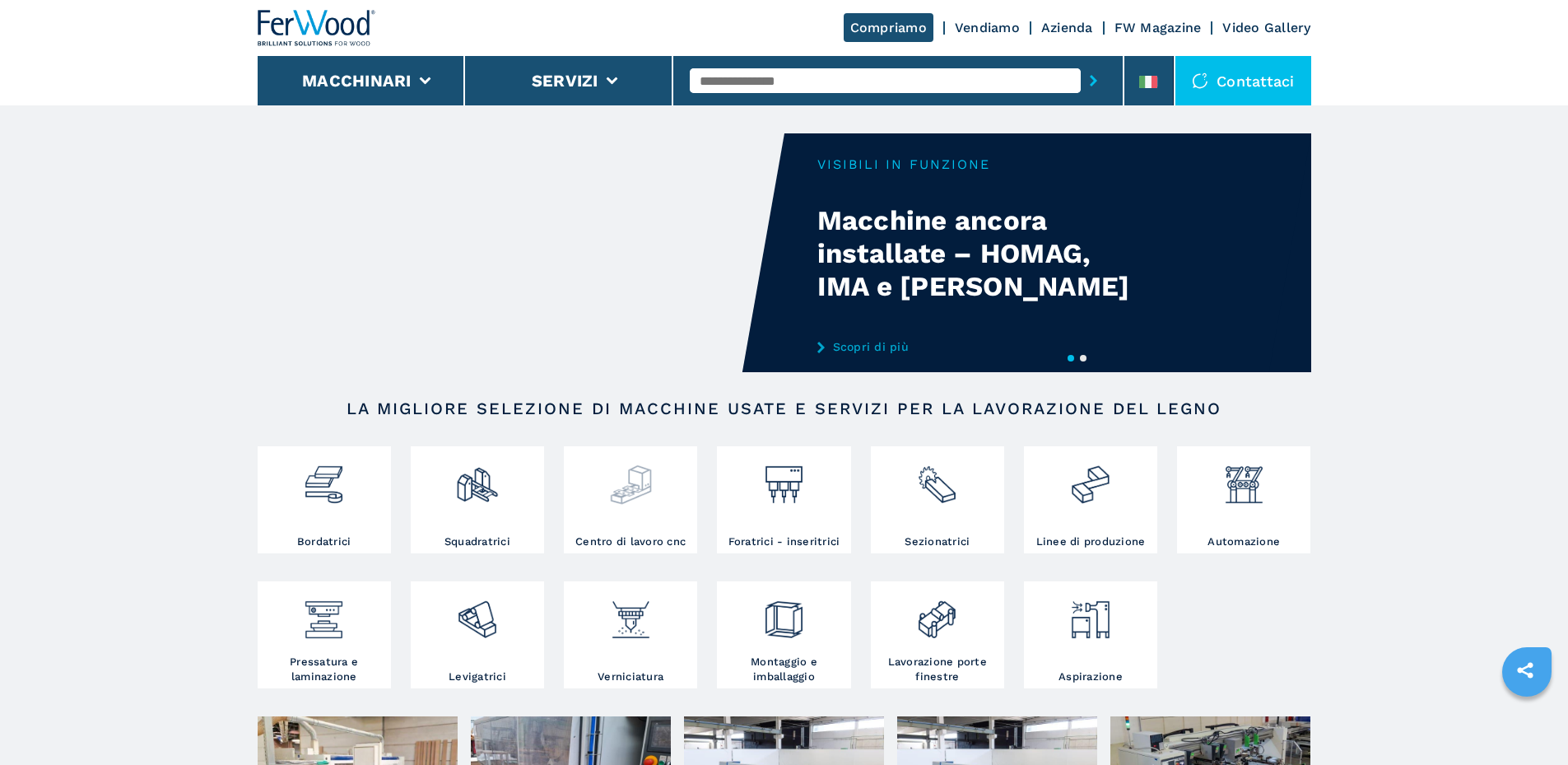
click at [634, 495] on img at bounding box center [631, 478] width 44 height 56
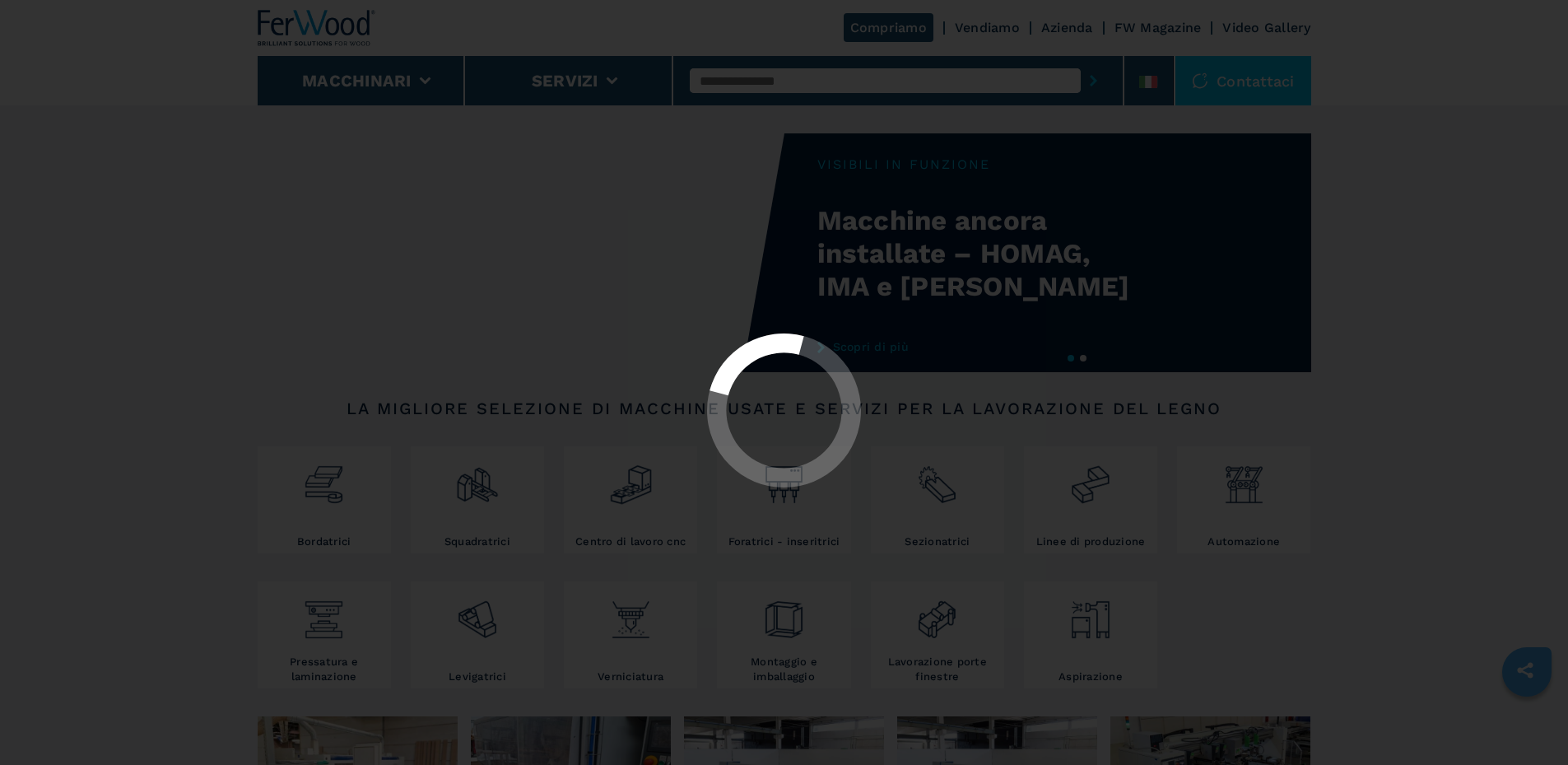
select select "**********"
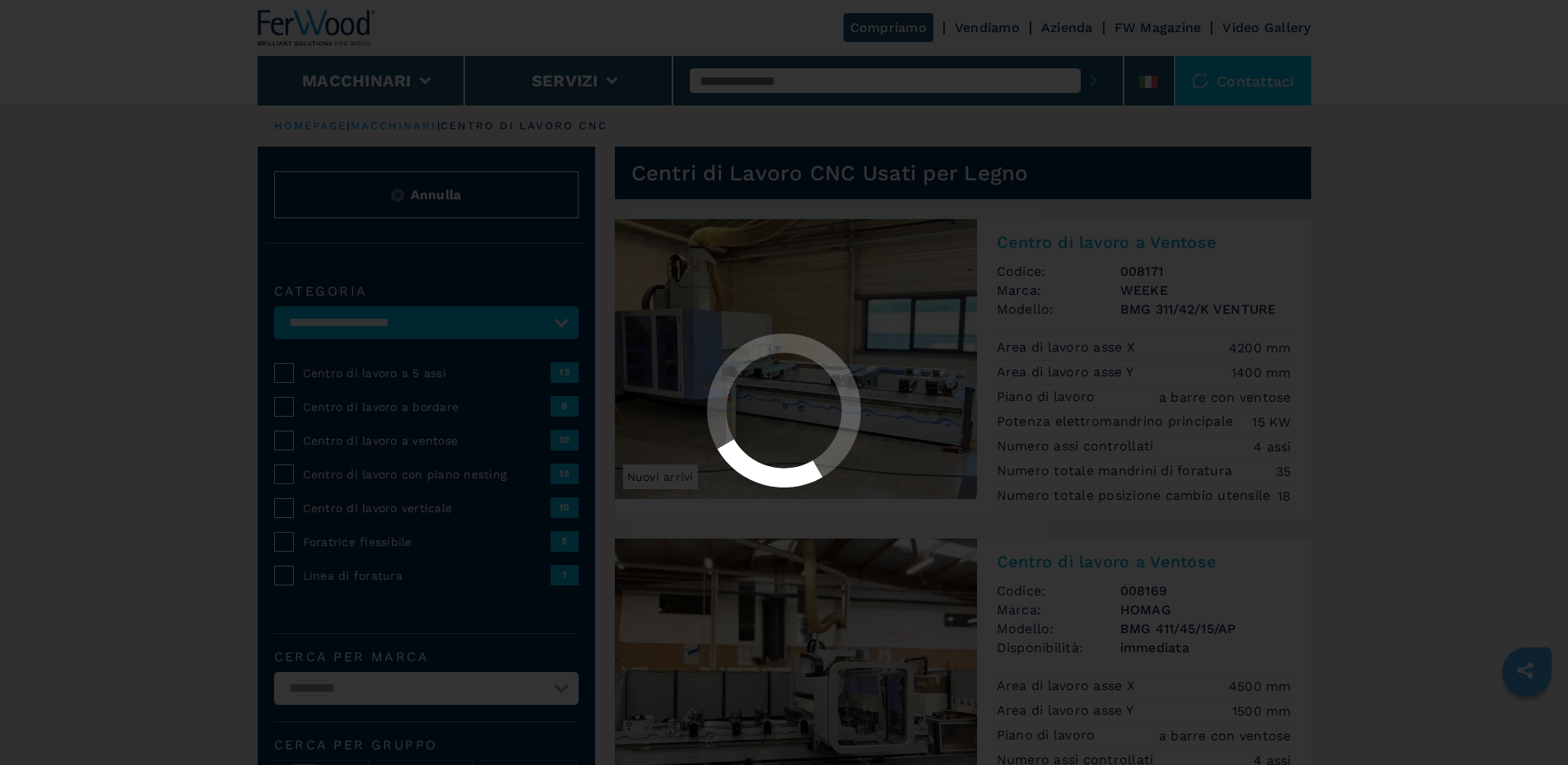
select select "**********"
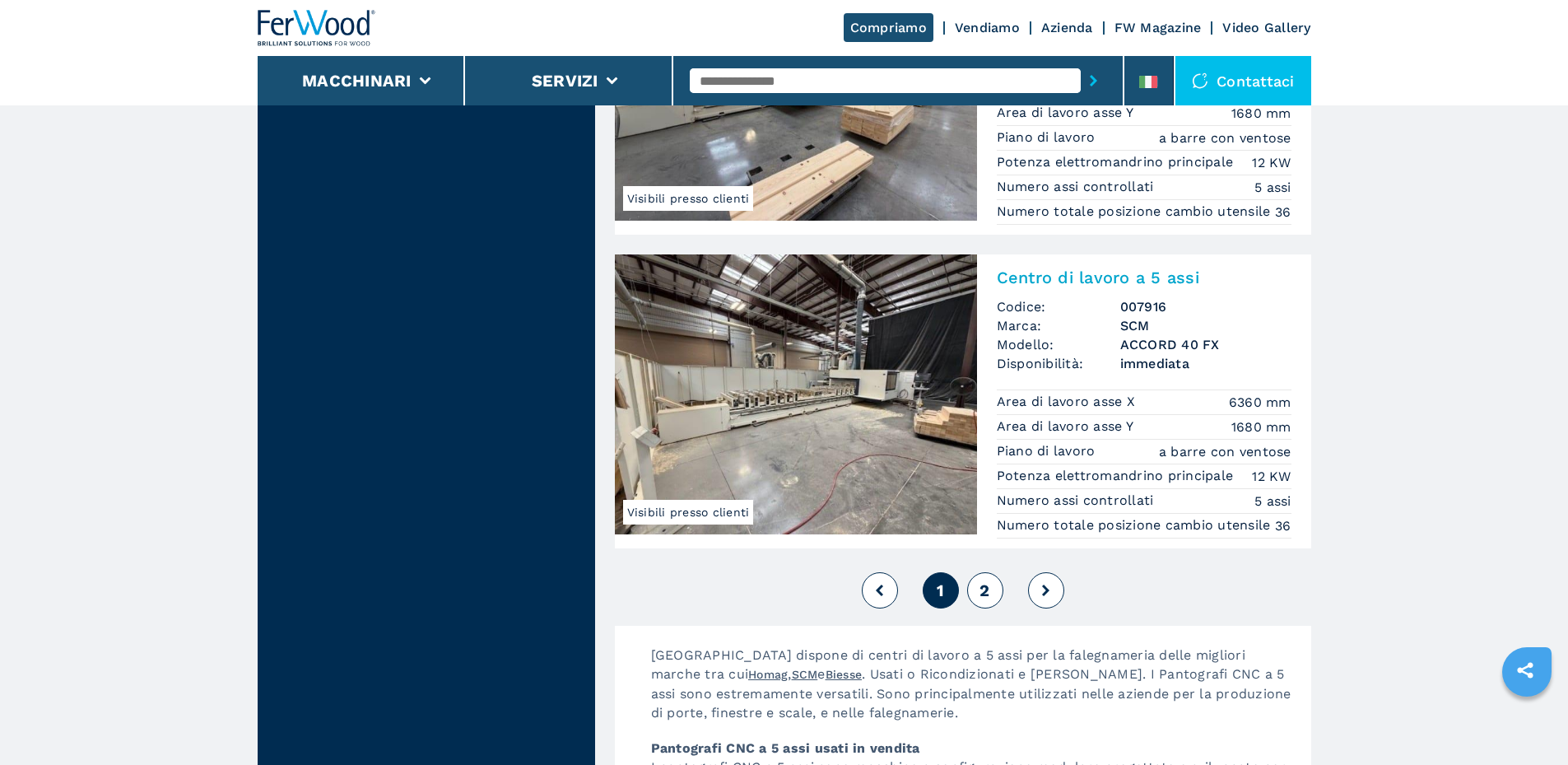
scroll to position [3869, 0]
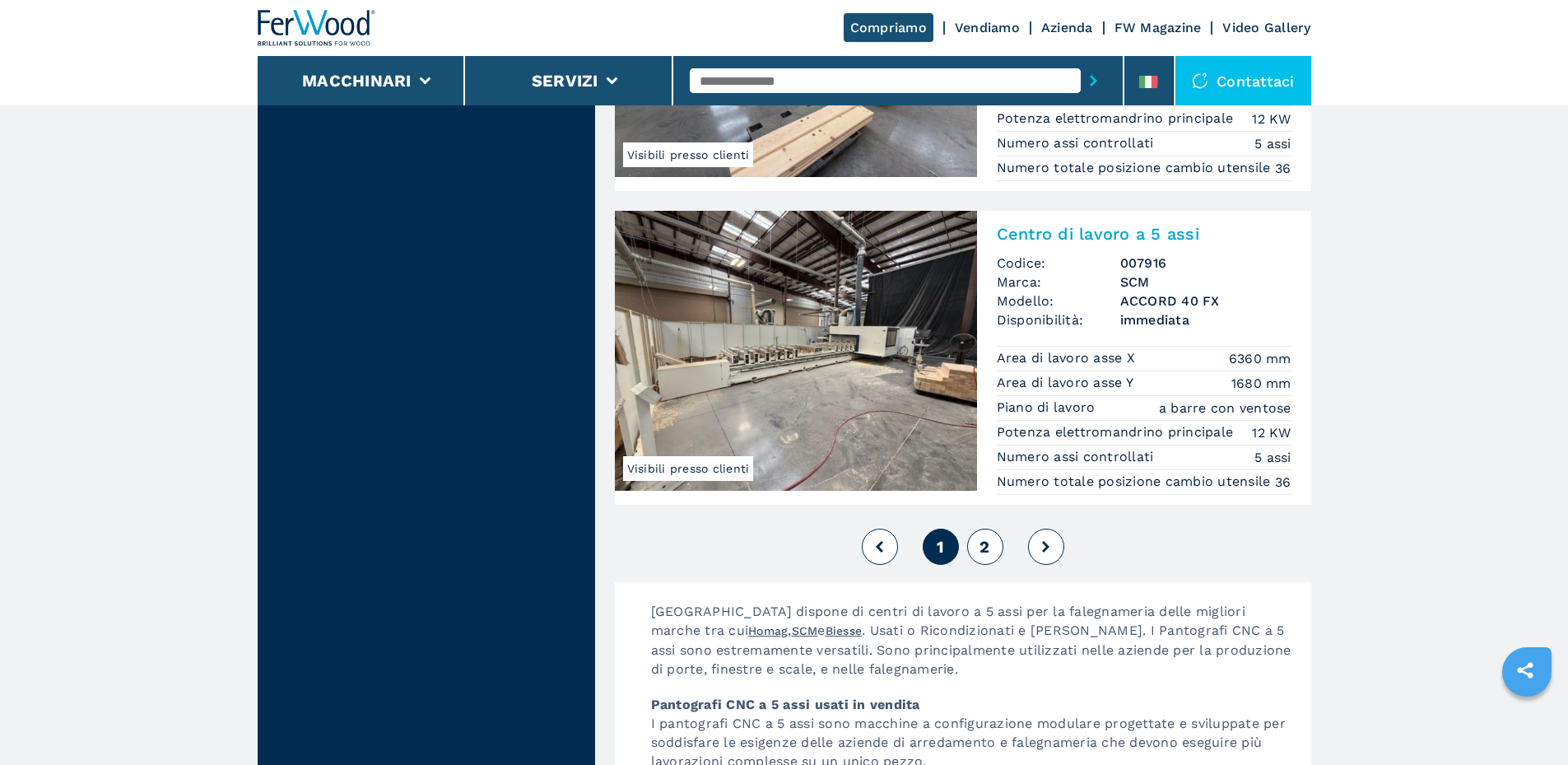
click at [978, 565] on button "2" at bounding box center [985, 546] width 36 height 36
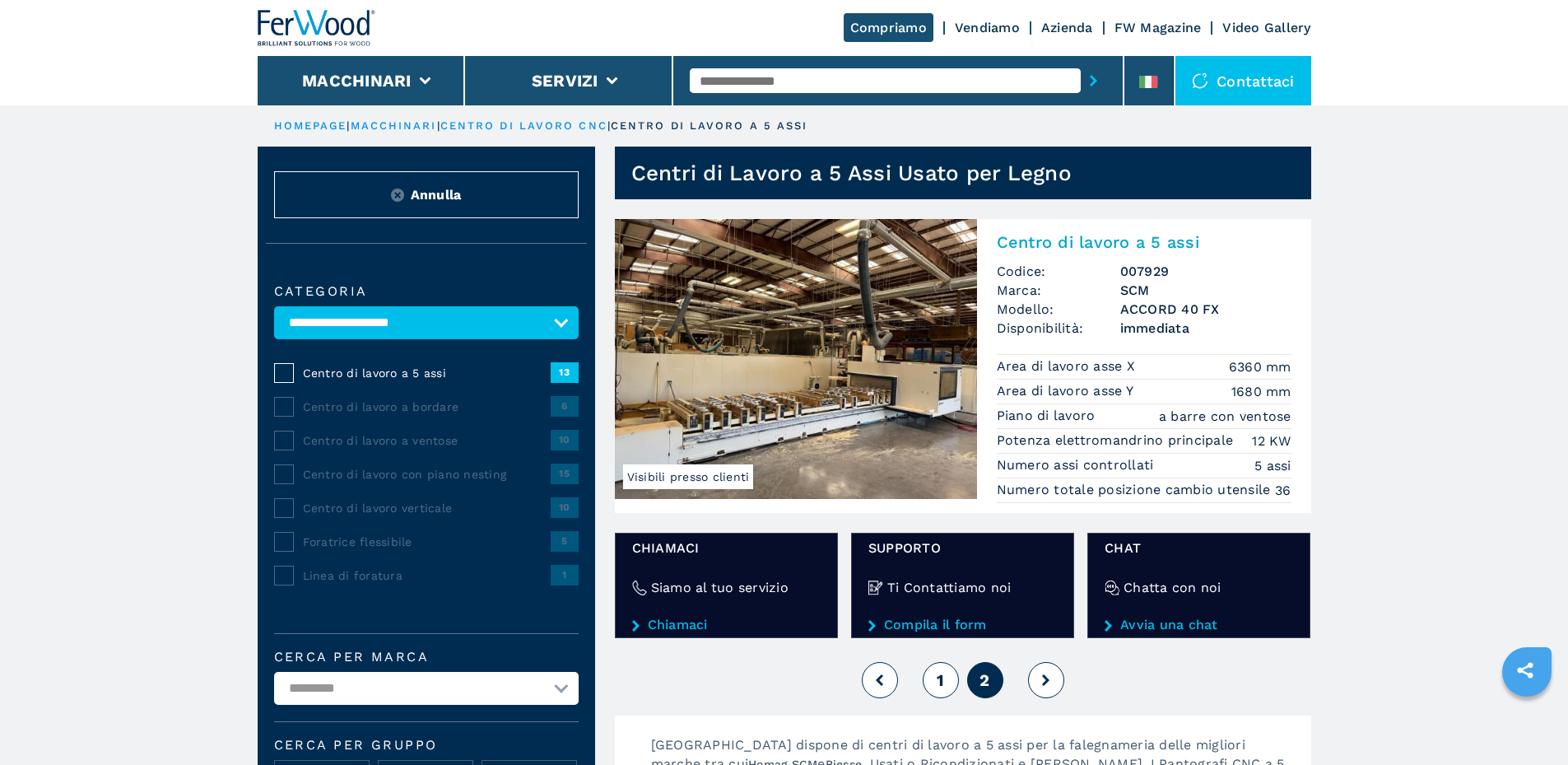
click at [944, 676] on button "1" at bounding box center [941, 680] width 36 height 36
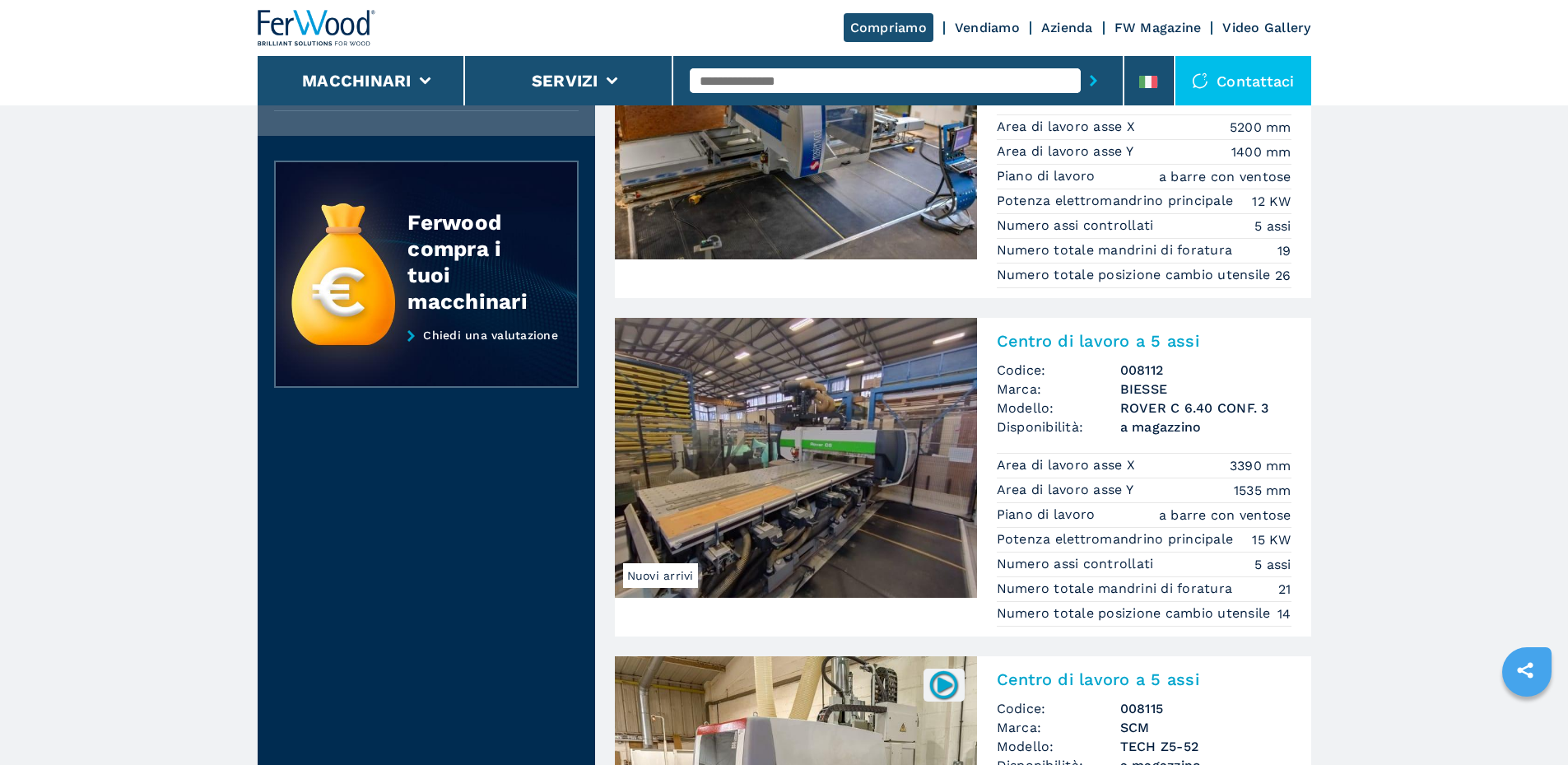
scroll to position [1729, 0]
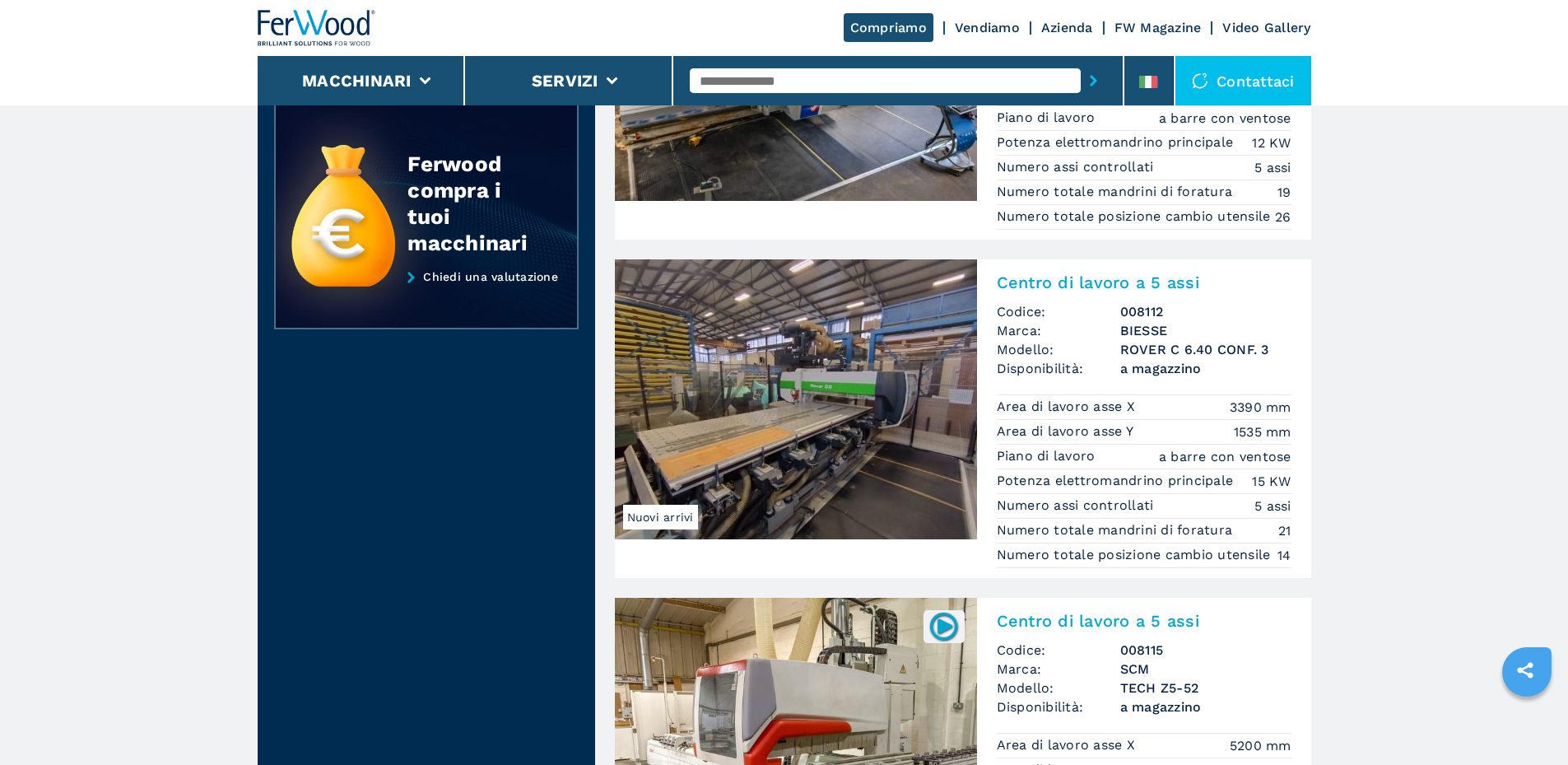
click at [805, 446] on img at bounding box center [796, 400] width 362 height 280
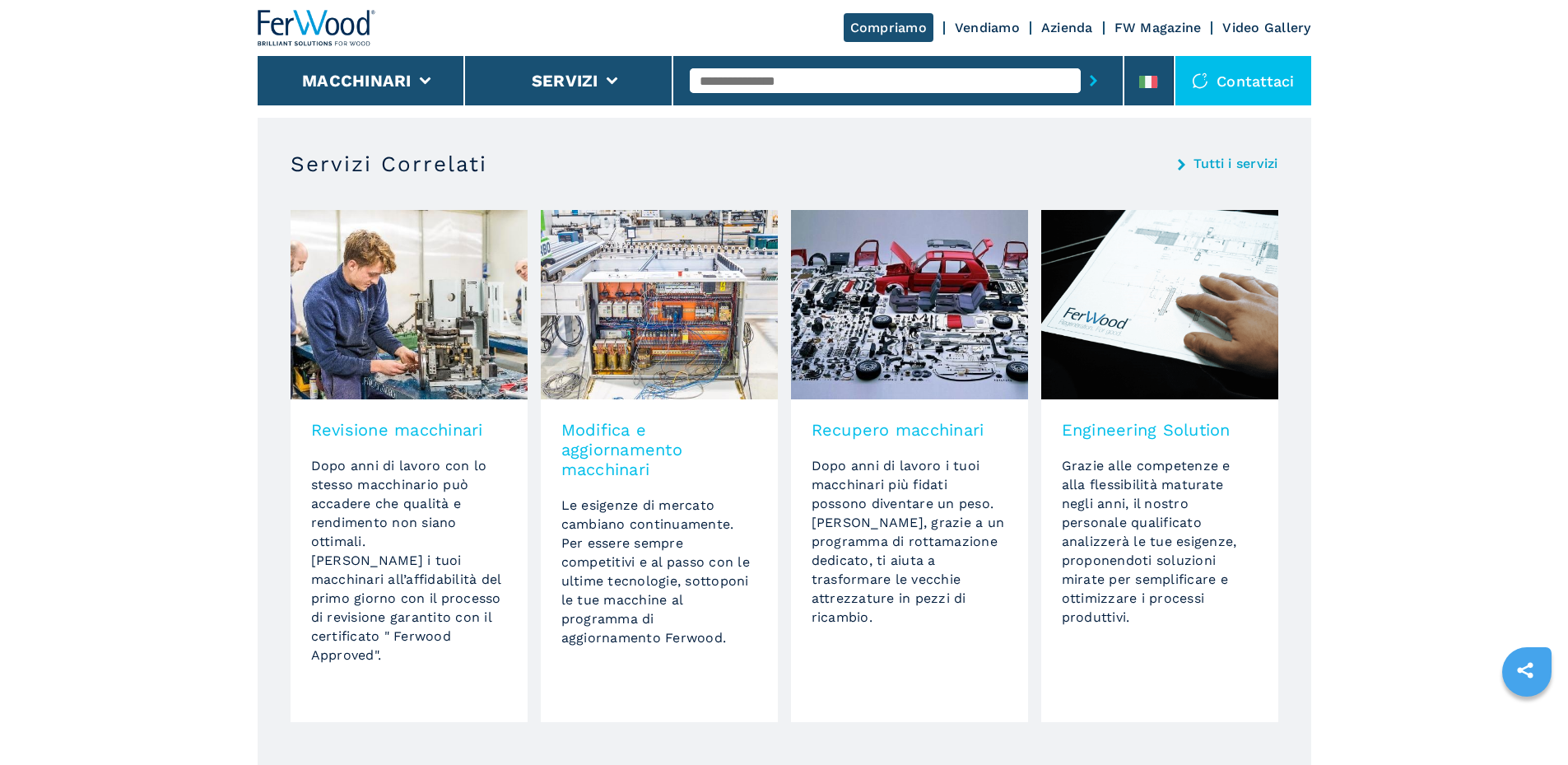
scroll to position [988, 0]
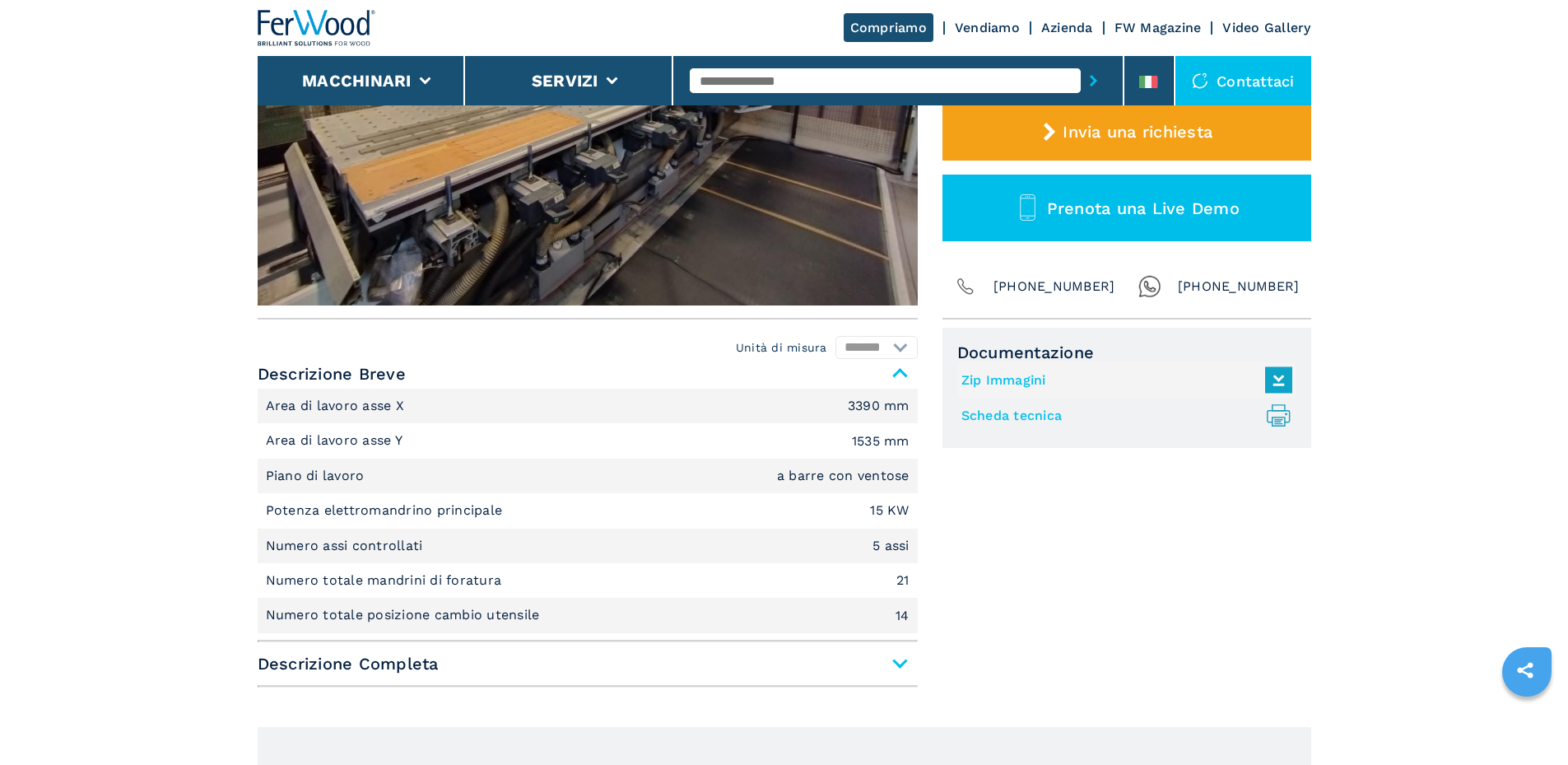
scroll to position [494, 0]
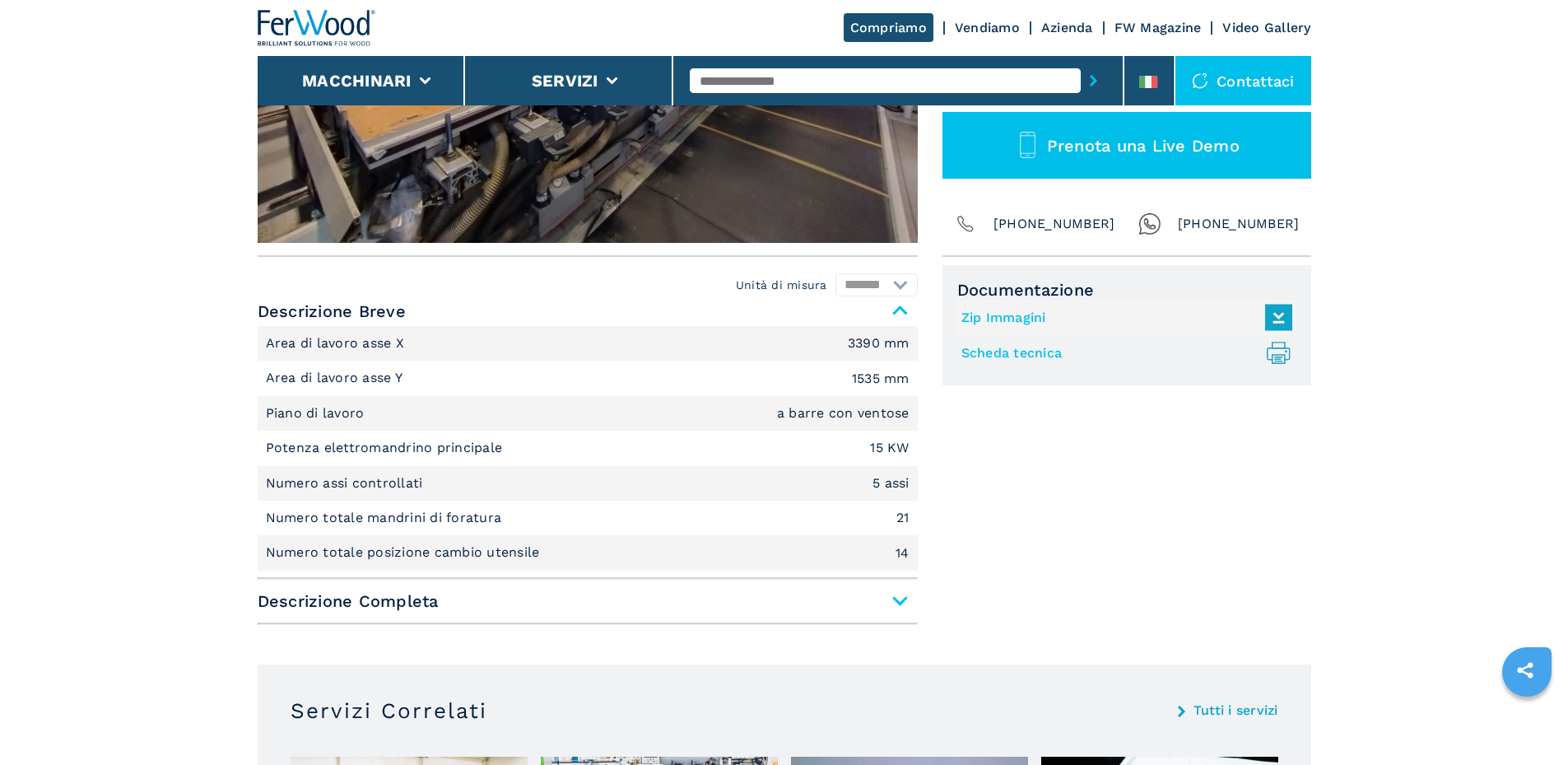
click at [893, 604] on span "Descrizione Completa" at bounding box center [587, 600] width 660 height 29
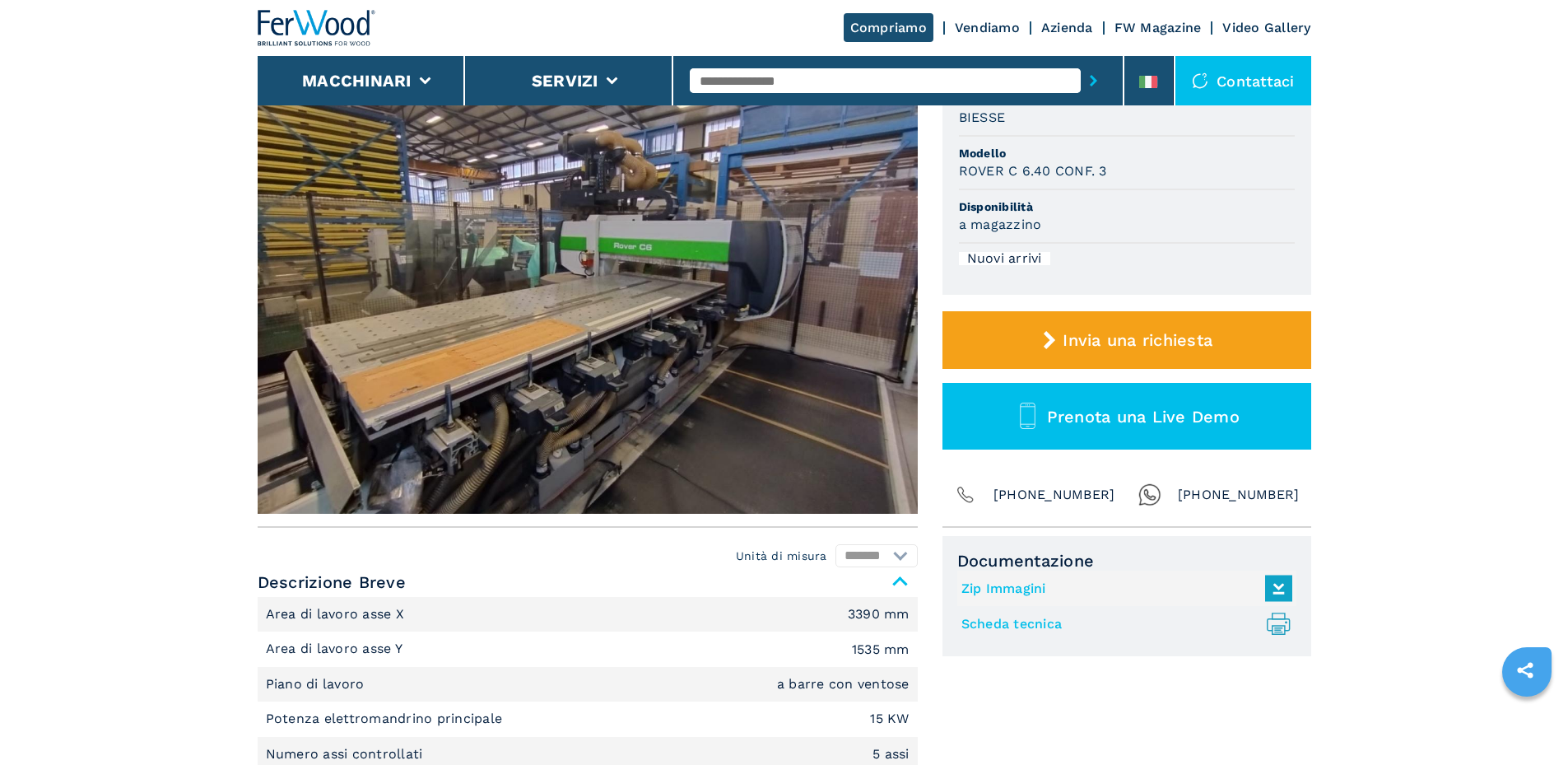
scroll to position [82, 0]
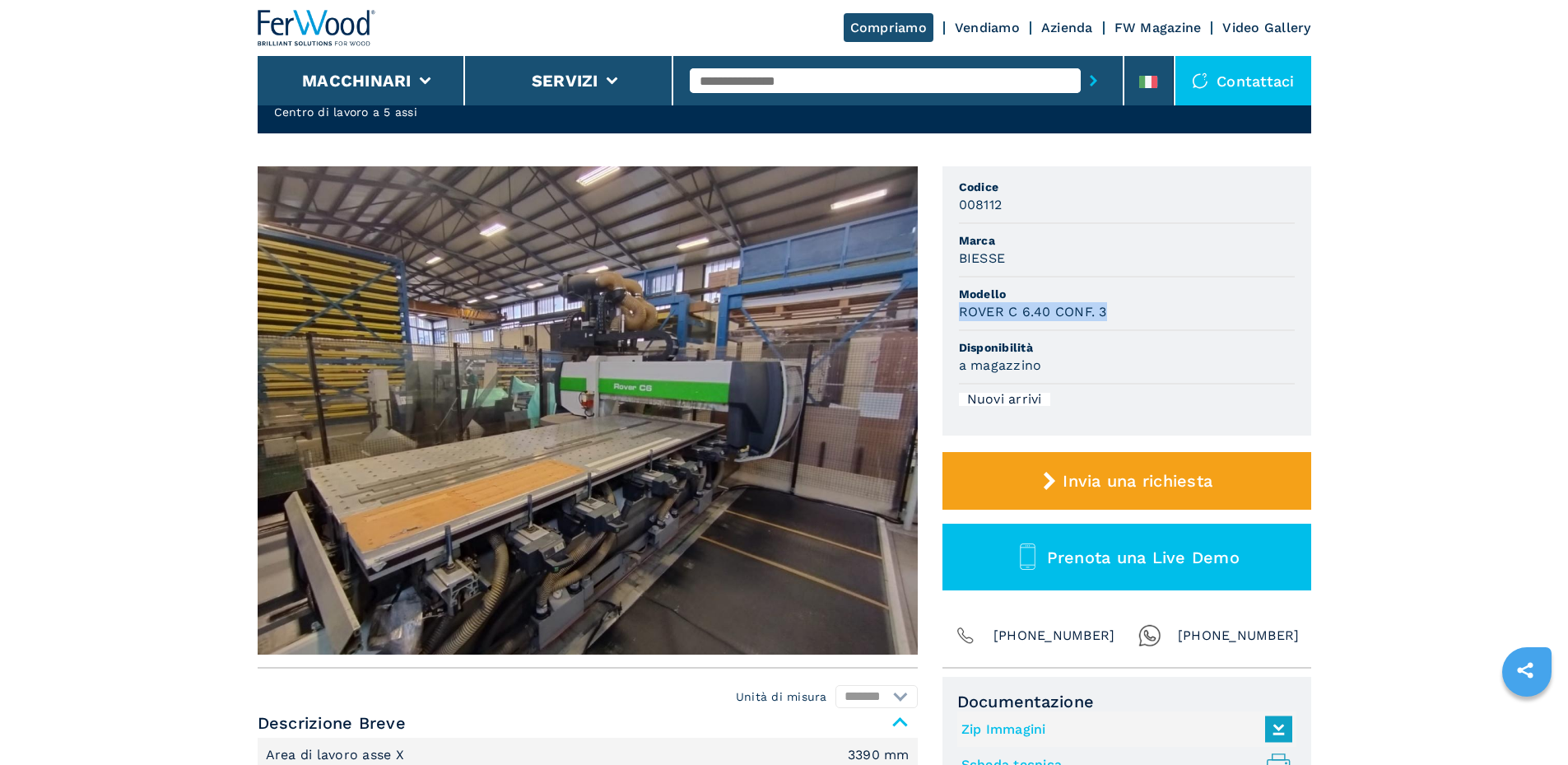
drag, startPoint x: 1129, startPoint y: 311, endPoint x: 988, endPoint y: 313, distance: 141.0
click at [946, 312] on ul "Codice 008112 Marca BIESSE Modello ROVER C 6.40 CONF. 3 Disponibilità a magazzi…" at bounding box center [1127, 301] width 369 height 269
copy h3 "ROVER C 6.40 CONF. 3"
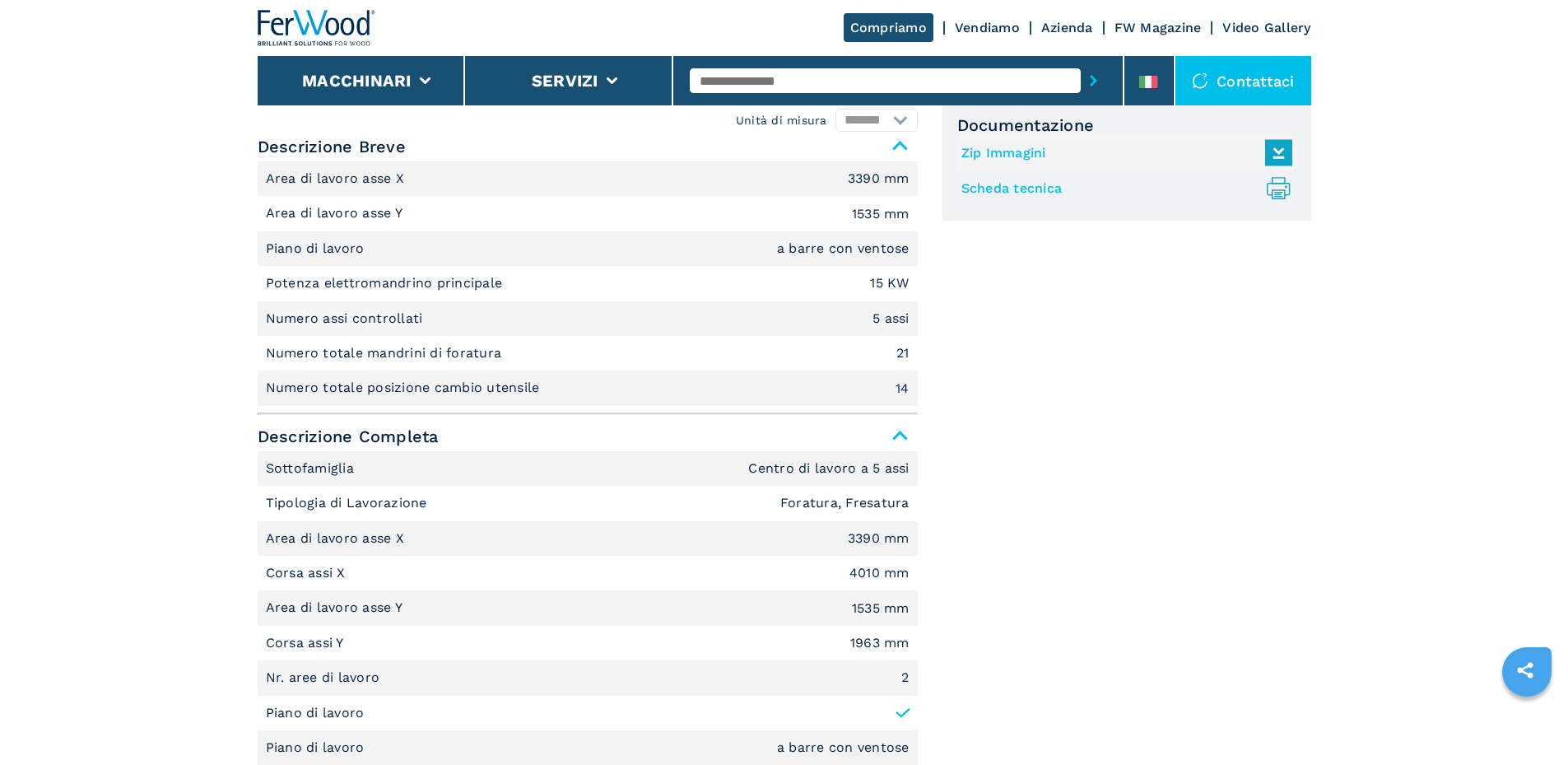
scroll to position [247, 0]
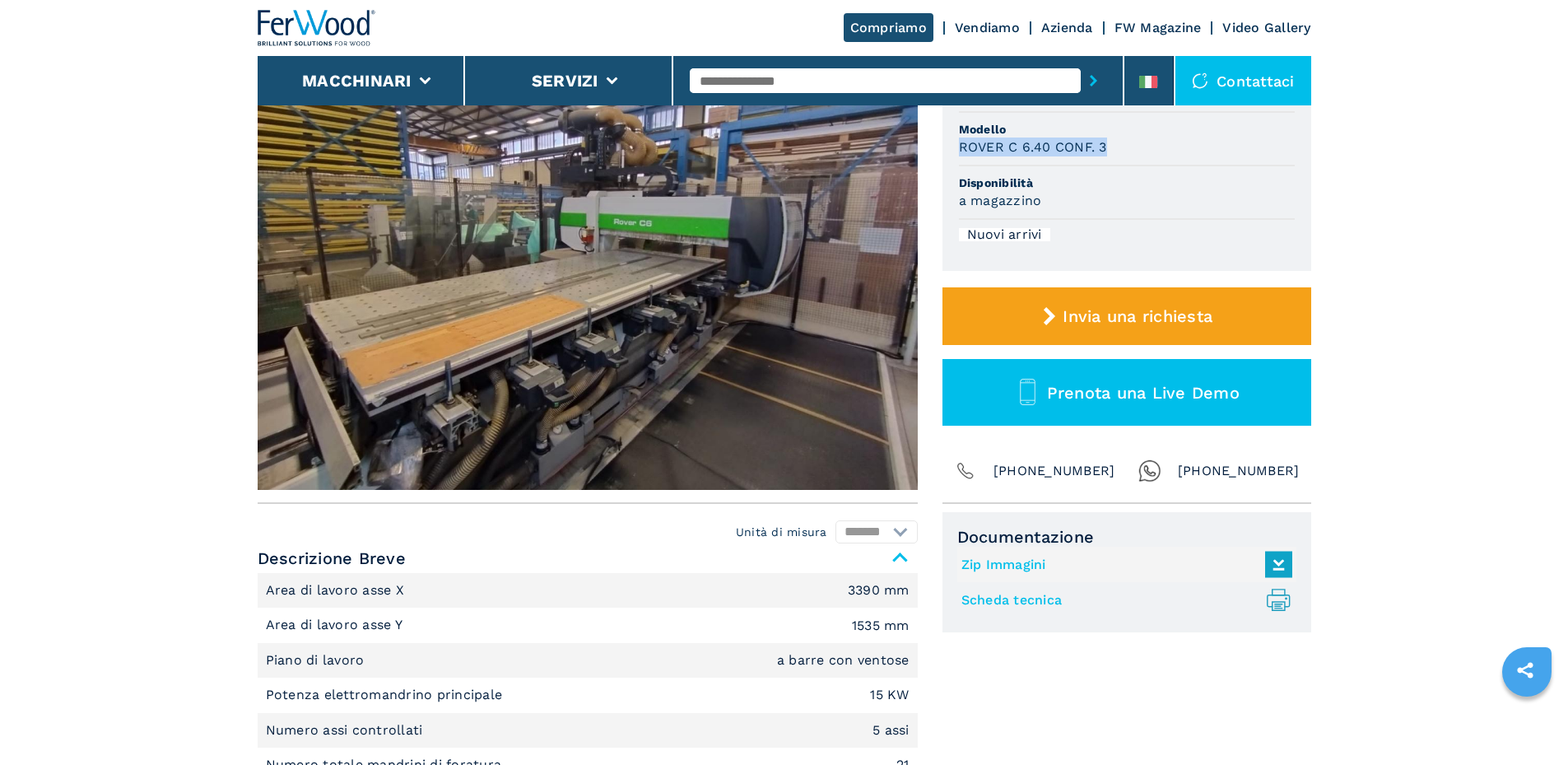
click at [582, 312] on img at bounding box center [587, 246] width 660 height 489
click at [643, 350] on img at bounding box center [587, 246] width 660 height 489
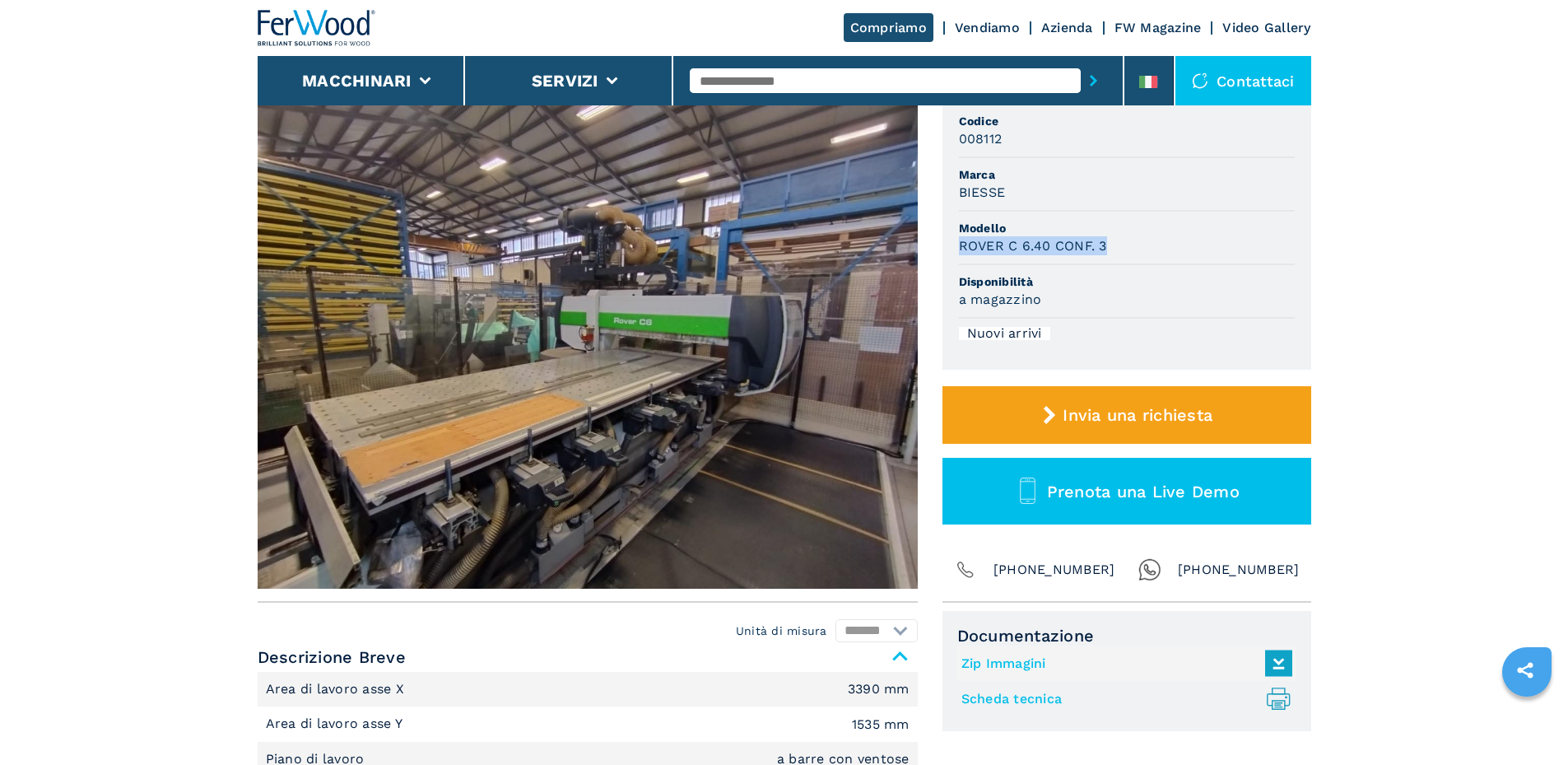
scroll to position [0, 0]
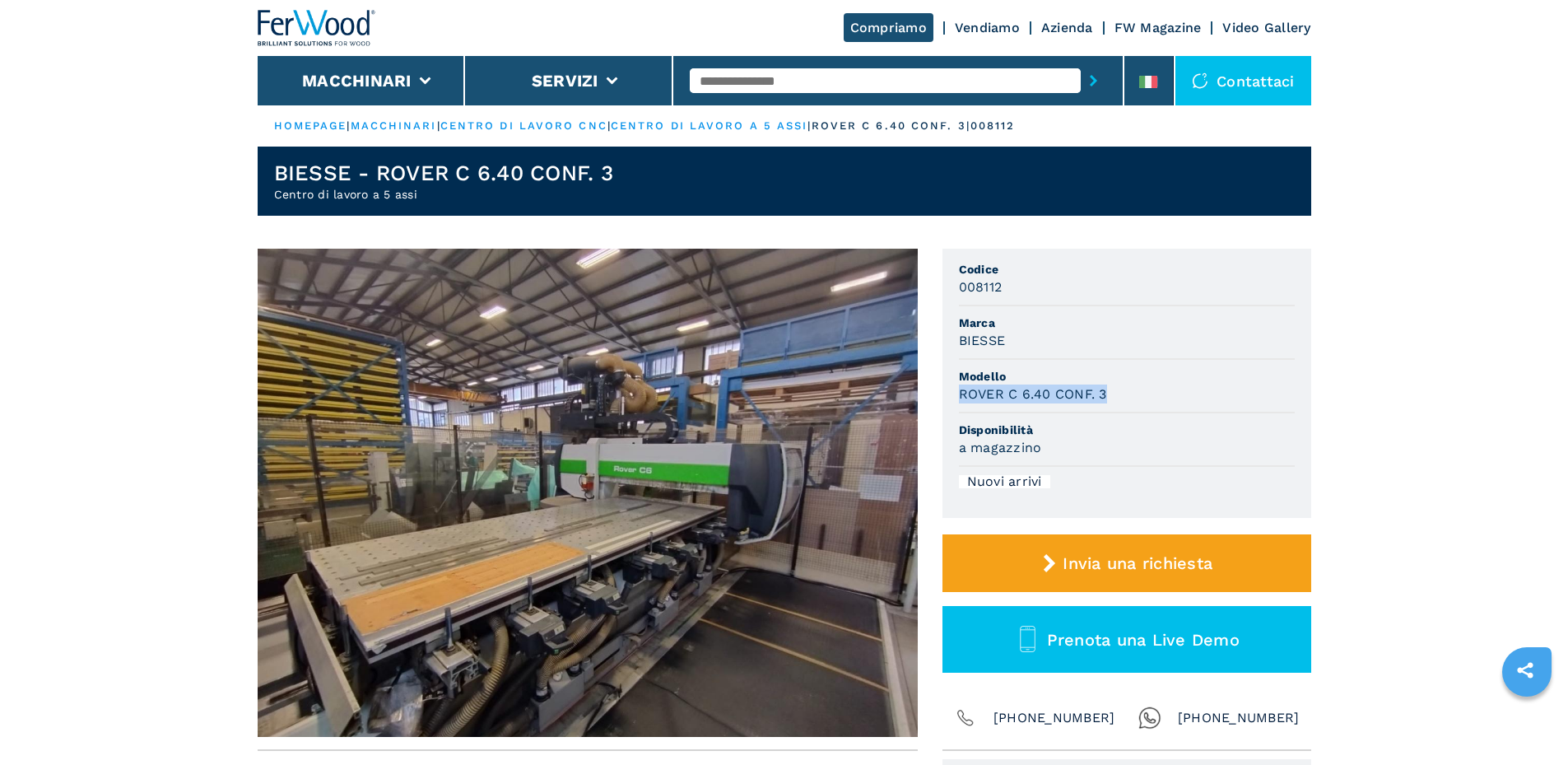
click at [707, 477] on img at bounding box center [587, 493] width 660 height 489
click at [669, 467] on img at bounding box center [587, 493] width 660 height 489
click at [681, 636] on img at bounding box center [587, 493] width 660 height 489
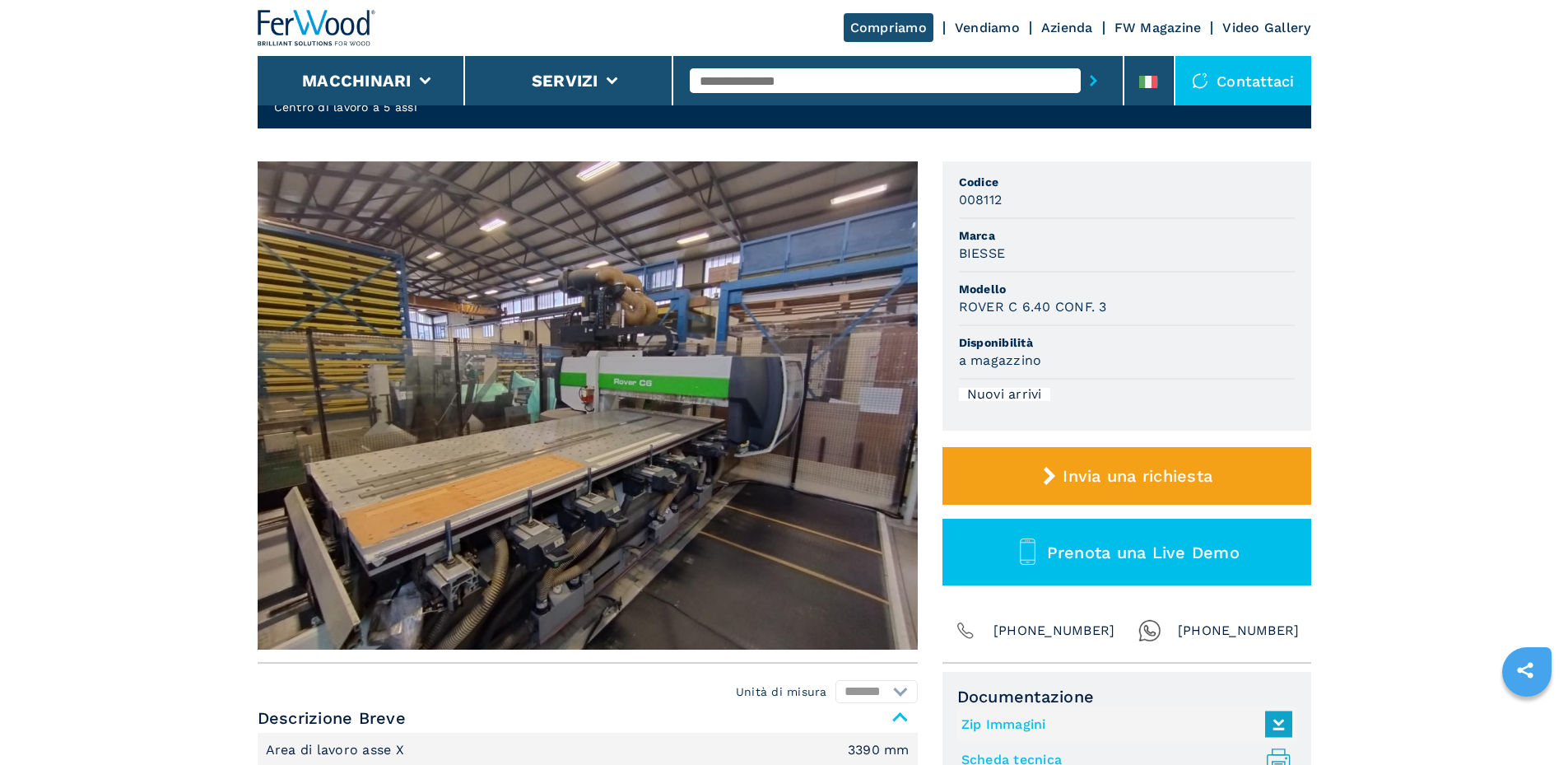
scroll to position [82, 0]
